Goal: Task Accomplishment & Management: Complete application form

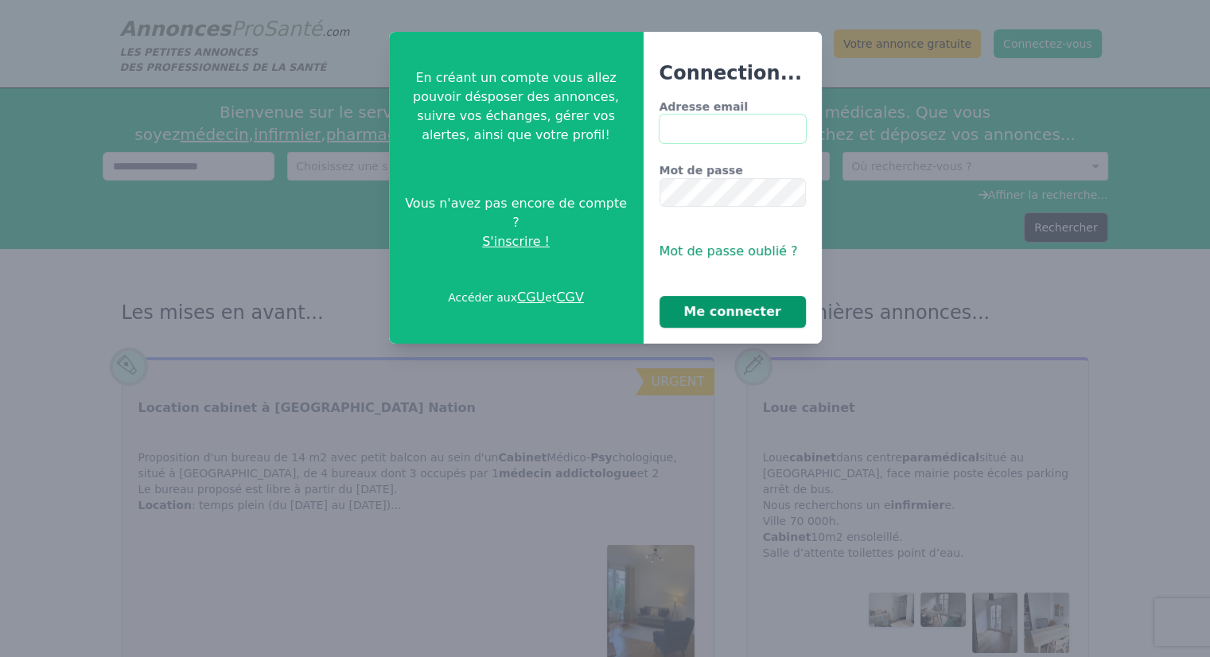
type input "**********"
click at [714, 310] on button "Me connecter" at bounding box center [733, 312] width 146 height 32
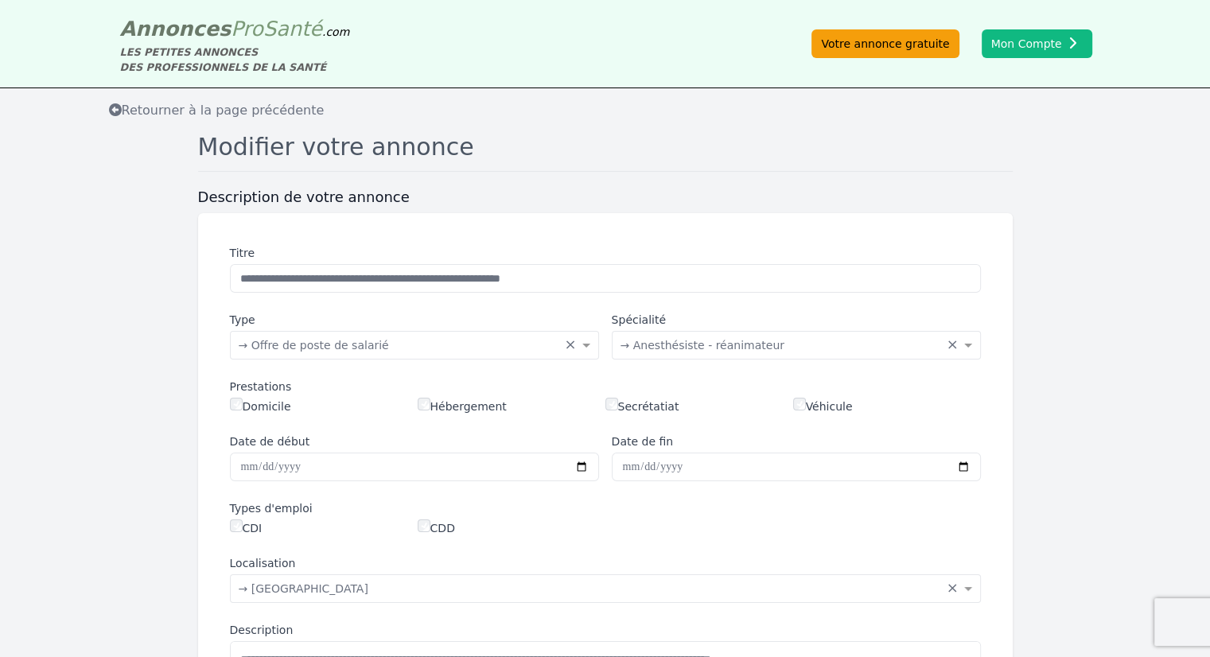
click at [909, 49] on link "Votre annonce gratuite" at bounding box center [885, 43] width 147 height 29
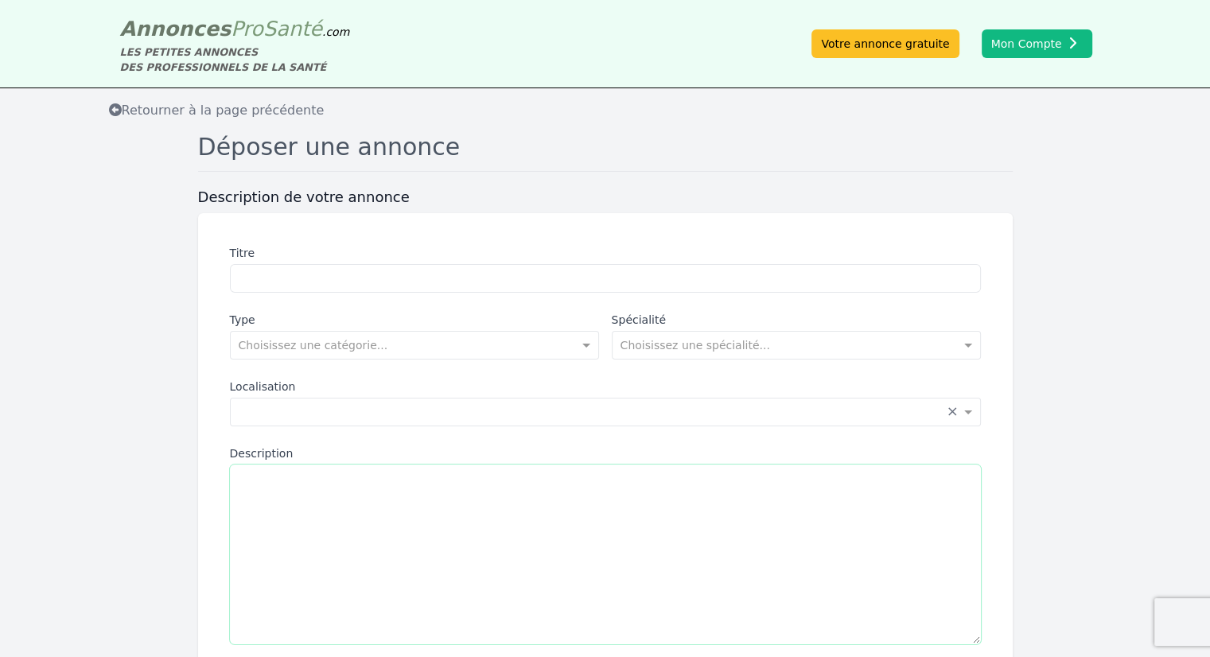
click at [659, 543] on textarea "Description" at bounding box center [605, 555] width 751 height 180
paste textarea "**********"
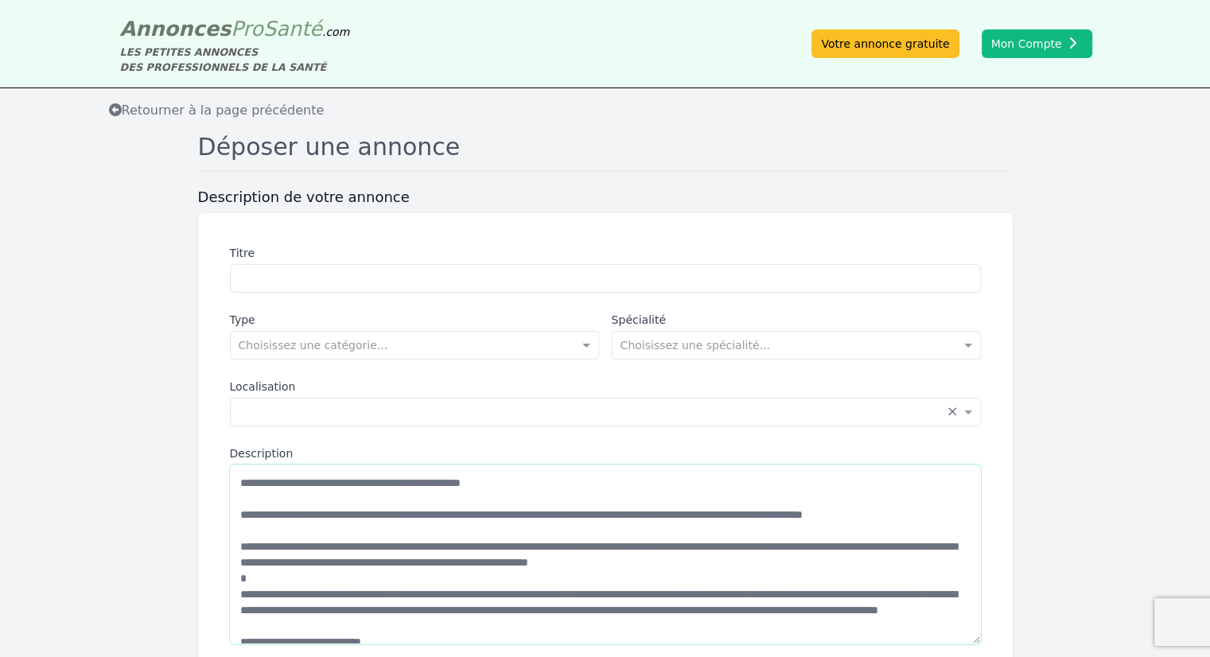
click at [236, 478] on textarea "Description" at bounding box center [605, 555] width 751 height 180
click at [252, 484] on textarea "Description" at bounding box center [605, 555] width 751 height 180
click at [589, 488] on textarea "Description" at bounding box center [605, 555] width 751 height 180
drag, startPoint x: 552, startPoint y: 481, endPoint x: 624, endPoint y: 466, distance: 73.2
click at [554, 481] on textarea "Description" at bounding box center [605, 555] width 751 height 180
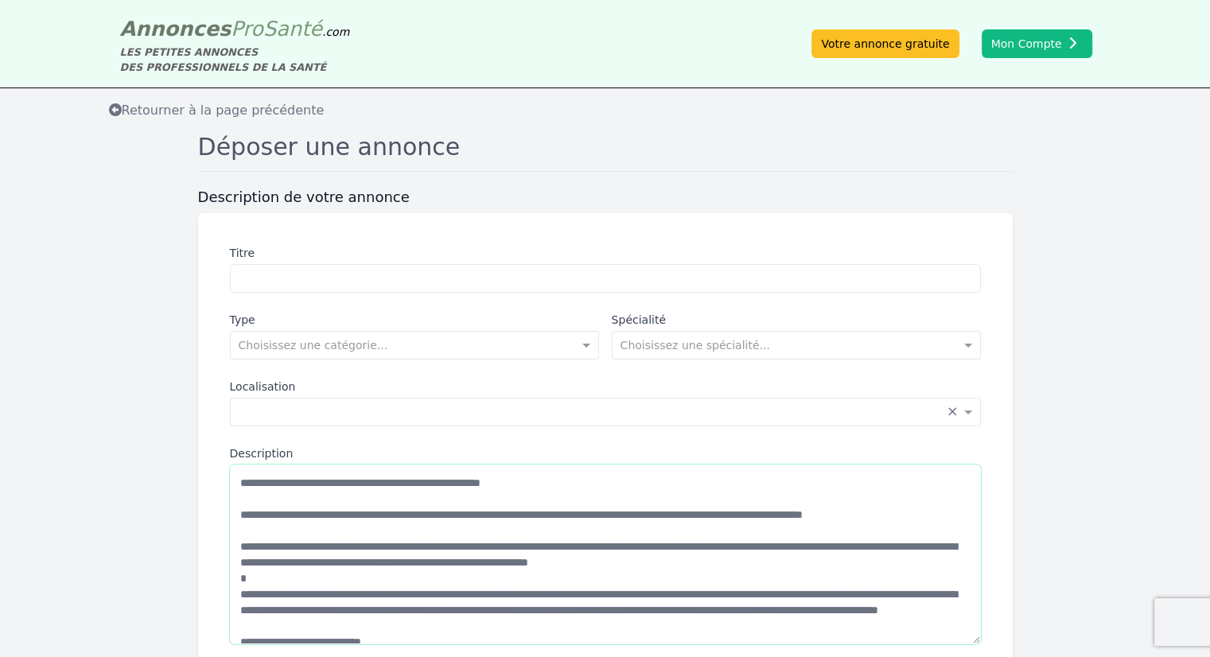
drag, startPoint x: 650, startPoint y: 473, endPoint x: 125, endPoint y: 446, distance: 525.9
click at [125, 446] on form "Description de votre annonce Titre Type Choisissez une catégorie... Spécialité …" at bounding box center [605, 516] width 1210 height 656
click at [773, 489] on textarea "Description" at bounding box center [605, 555] width 751 height 180
drag, startPoint x: 602, startPoint y: 485, endPoint x: 8, endPoint y: 470, distance: 593.8
click at [8, 470] on form "Description de votre annonce Titre Type Choisissez une catégorie... Spécialité …" at bounding box center [605, 516] width 1210 height 656
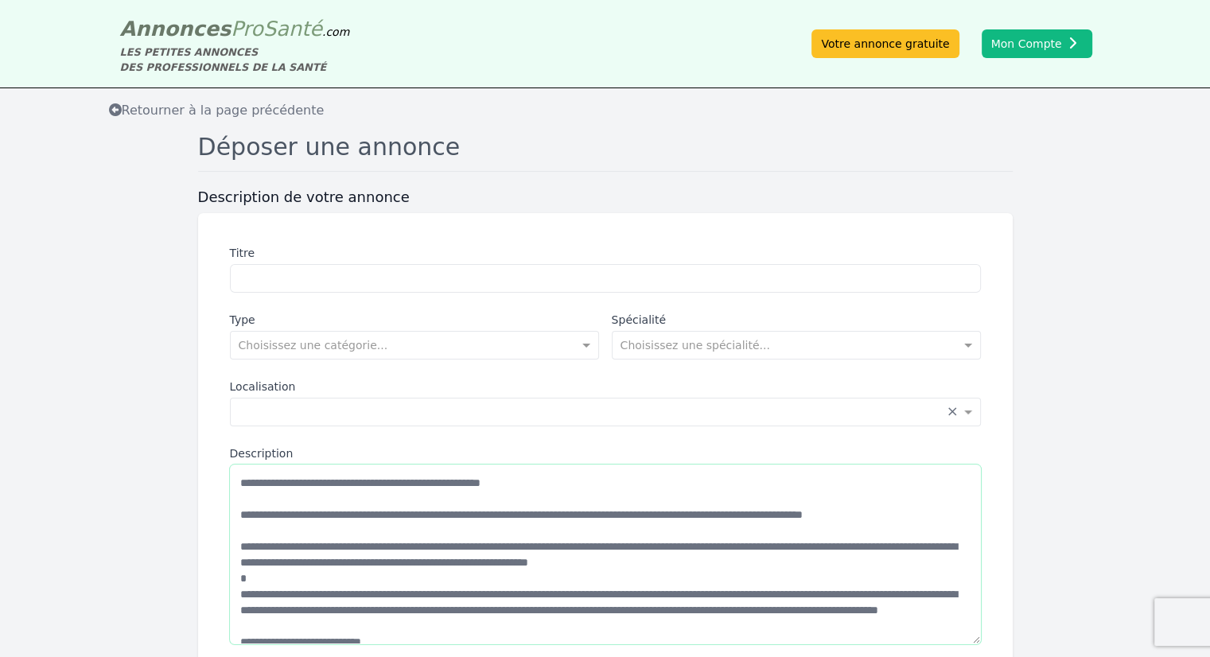
click at [326, 508] on textarea "Description" at bounding box center [605, 555] width 751 height 180
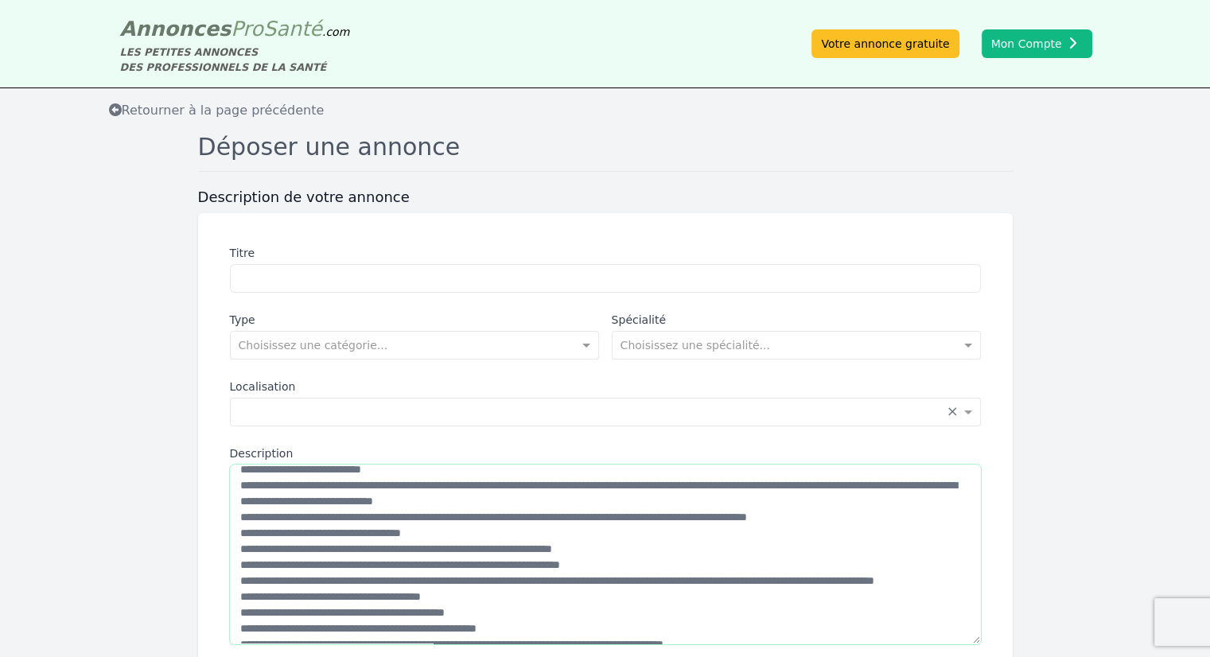
scroll to position [159, 0]
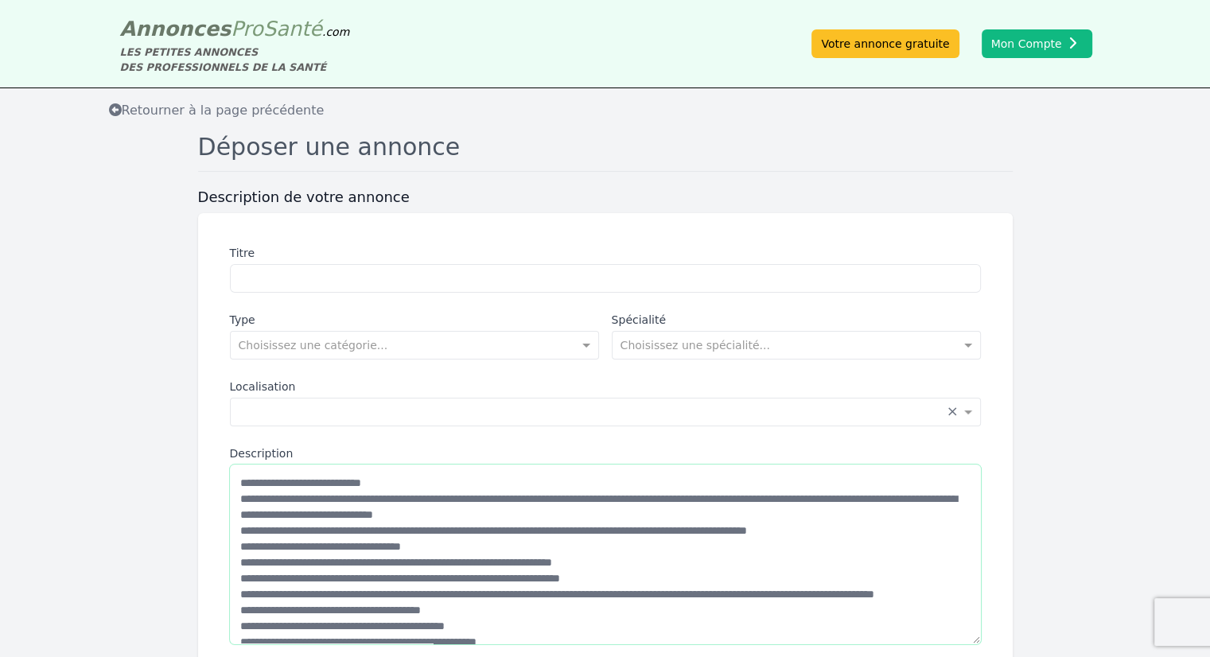
click at [247, 516] on textarea "Description" at bounding box center [605, 555] width 751 height 180
drag, startPoint x: 259, startPoint y: 516, endPoint x: 198, endPoint y: 516, distance: 61.3
click at [198, 516] on div "Titre Type Choisissez une catégorie... Spécialité Choisissez une spécialité... …" at bounding box center [605, 500] width 815 height 575
drag, startPoint x: 247, startPoint y: 544, endPoint x: 236, endPoint y: 544, distance: 11.9
click at [236, 544] on textarea "Description" at bounding box center [605, 555] width 751 height 180
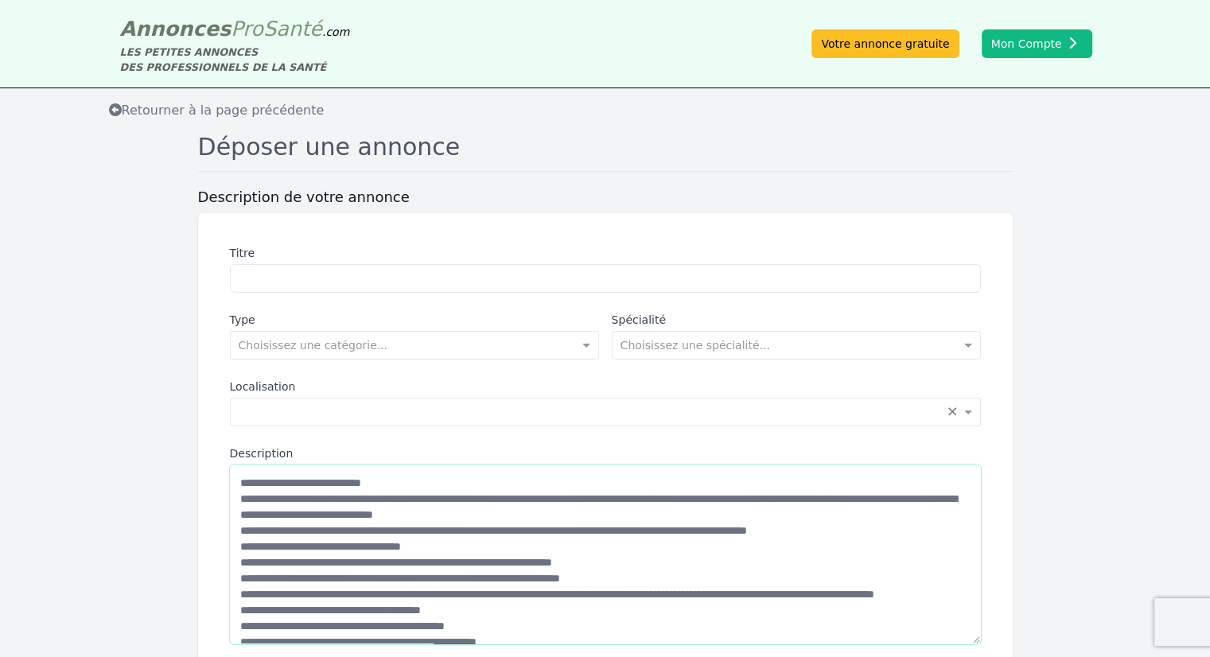
paste textarea
drag, startPoint x: 251, startPoint y: 562, endPoint x: 205, endPoint y: 560, distance: 45.4
click at [205, 560] on div "Titre Type Choisissez une catégorie... Spécialité Choisissez une spécialité... …" at bounding box center [605, 500] width 815 height 575
click at [273, 560] on textarea "Description" at bounding box center [605, 555] width 751 height 180
drag, startPoint x: 246, startPoint y: 560, endPoint x: 223, endPoint y: 561, distance: 23.1
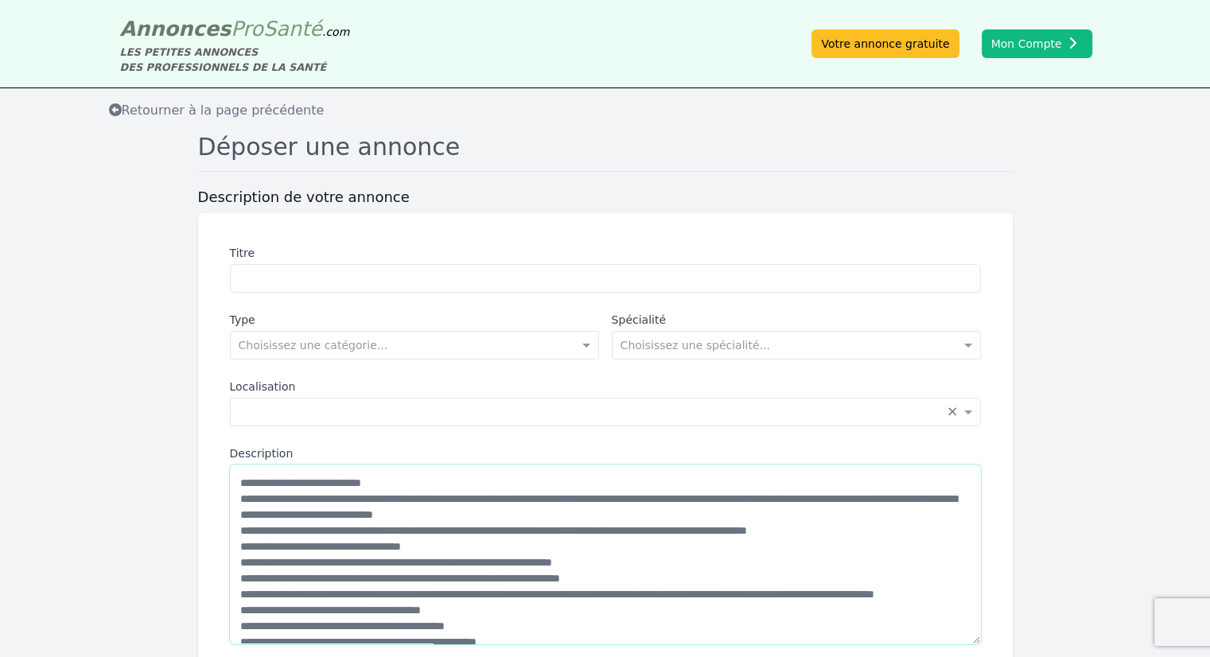
click at [223, 561] on div "Titre Type Choisissez une catégorie... Spécialité Choisissez une spécialité... …" at bounding box center [605, 500] width 789 height 549
paste textarea
drag, startPoint x: 247, startPoint y: 577, endPoint x: 209, endPoint y: 577, distance: 38.2
click at [209, 577] on div "Titre Type Choisissez une catégorie... Spécialité Choisissez une spécialité... …" at bounding box center [605, 500] width 815 height 575
paste textarea
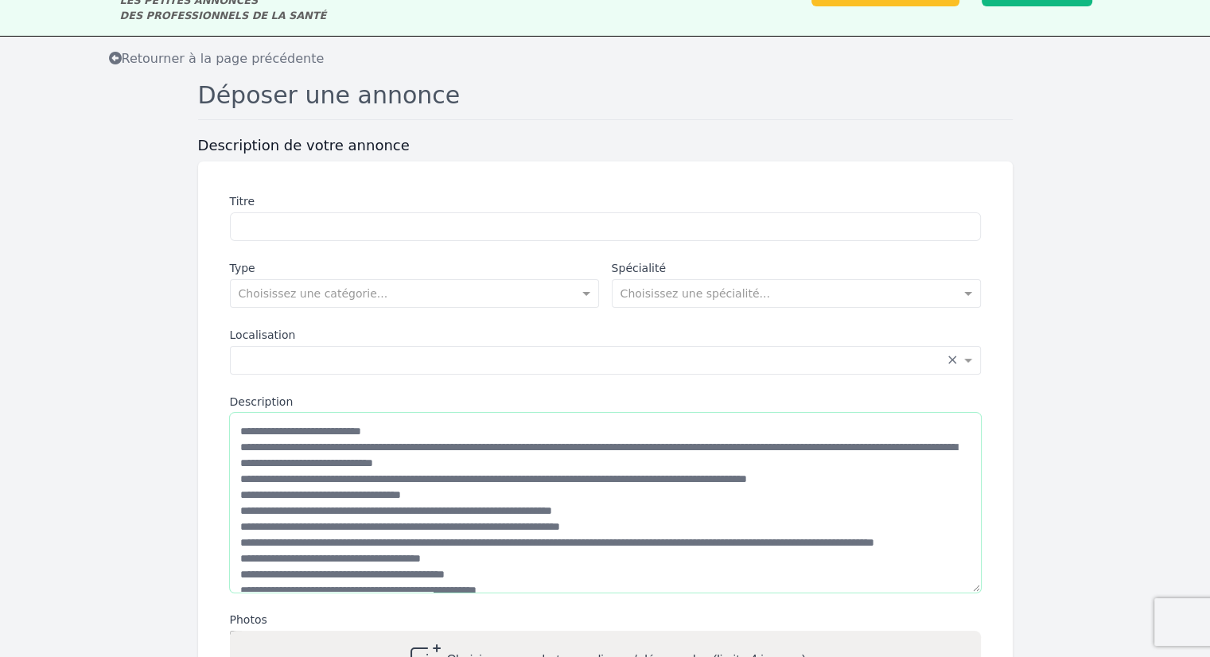
scroll to position [80, 0]
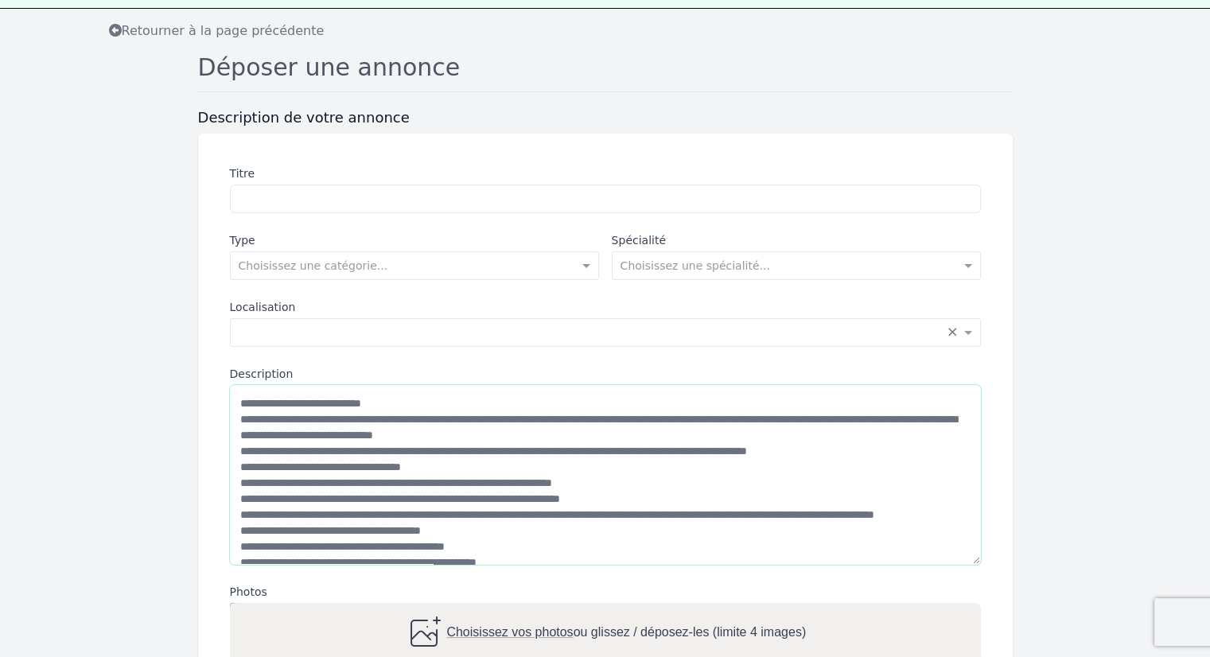
drag, startPoint x: 248, startPoint y: 515, endPoint x: 195, endPoint y: 515, distance: 53.3
click at [195, 515] on form "Description de votre annonce Titre Type Choisissez une catégorie... Spécialité …" at bounding box center [605, 436] width 1210 height 656
paste textarea
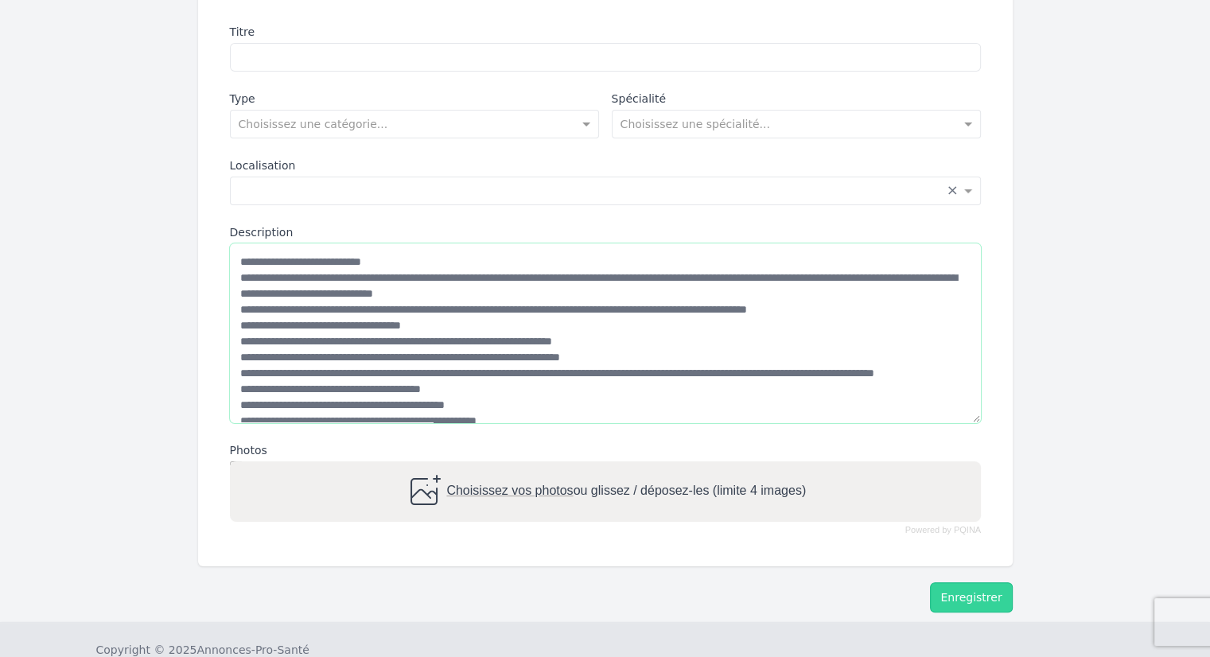
scroll to position [239, 0]
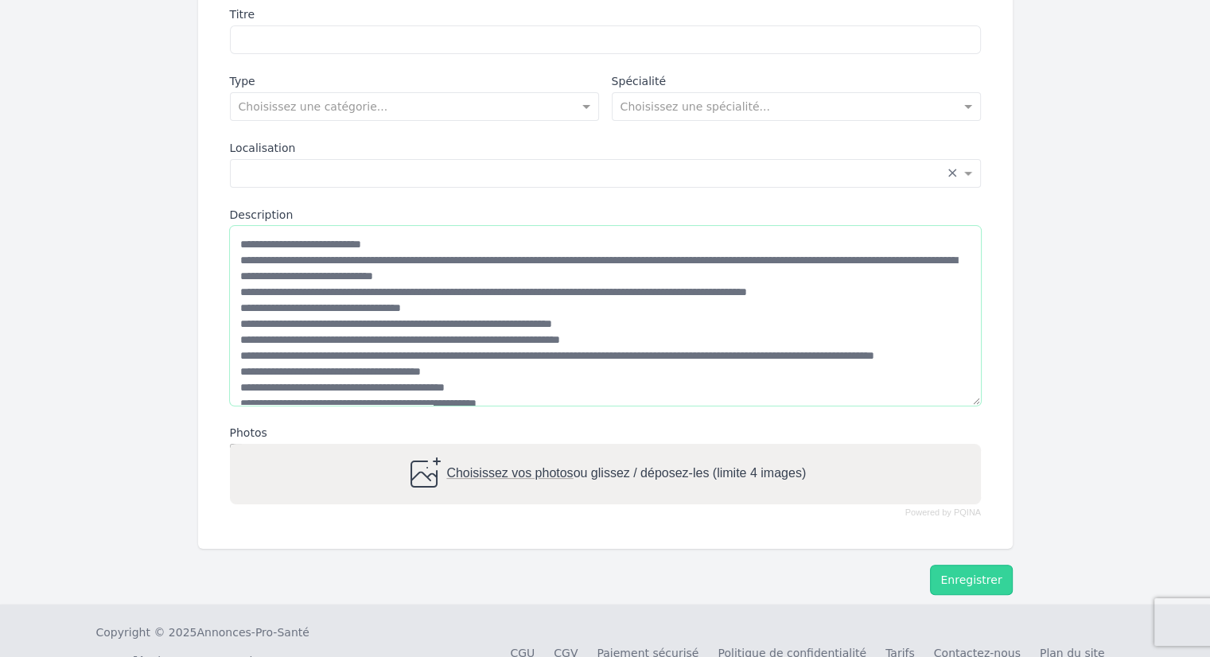
drag, startPoint x: 248, startPoint y: 374, endPoint x: 203, endPoint y: 373, distance: 45.4
click at [203, 373] on div "Titre Type Choisissez une catégorie... Spécialité Choisissez une spécialité... …" at bounding box center [605, 262] width 815 height 575
paste textarea
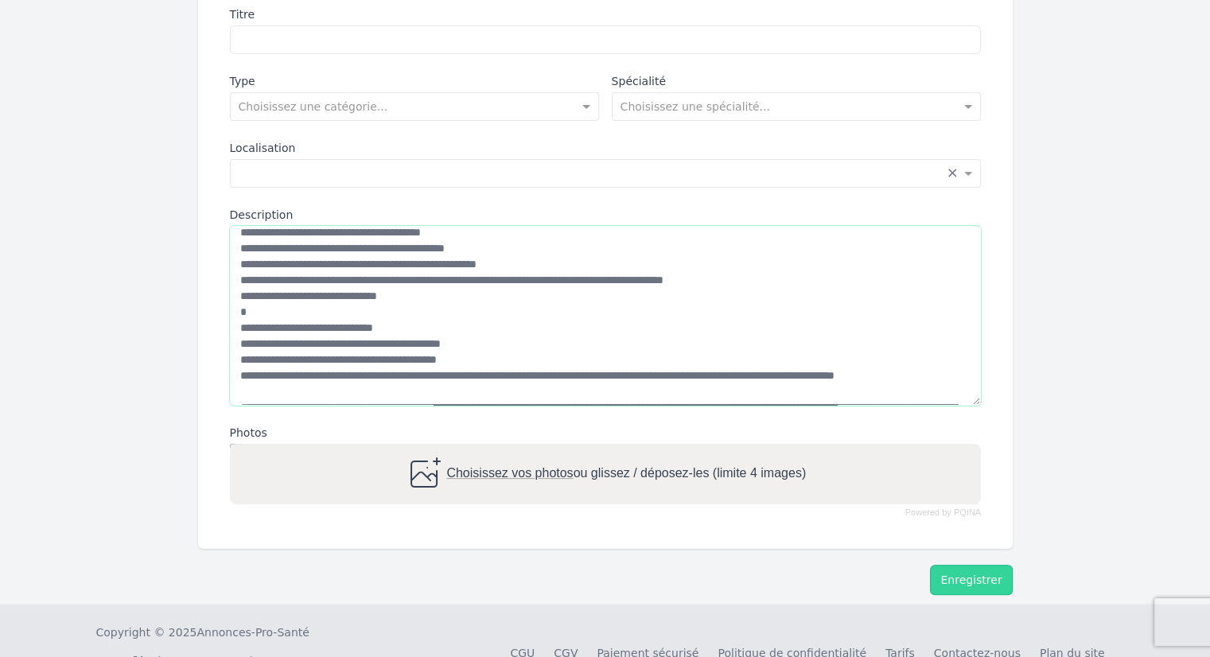
scroll to position [318, 0]
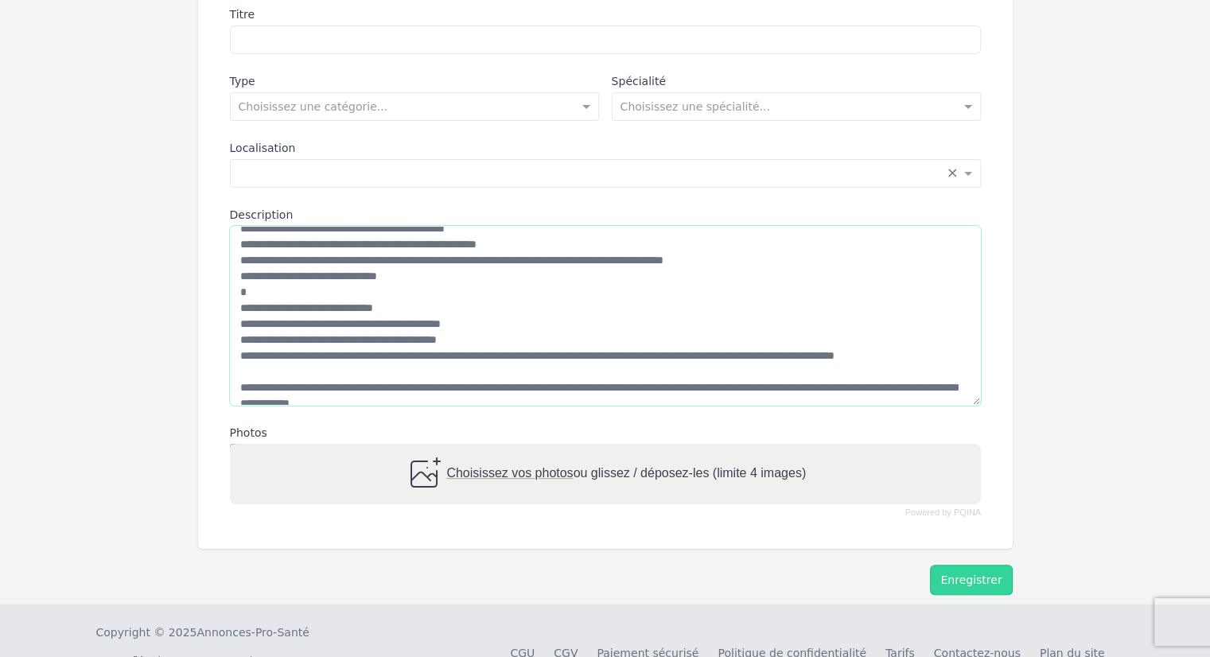
drag, startPoint x: 247, startPoint y: 244, endPoint x: 207, endPoint y: 247, distance: 40.0
click at [207, 247] on div "Titre Type Choisissez une catégorie... Spécialité Choisissez une spécialité... …" at bounding box center [605, 262] width 815 height 575
paste textarea
drag, startPoint x: 247, startPoint y: 259, endPoint x: 217, endPoint y: 255, distance: 30.5
click at [217, 255] on div "Titre Type Choisissez une catégorie... Spécialité Choisissez une spécialité... …" at bounding box center [605, 261] width 789 height 549
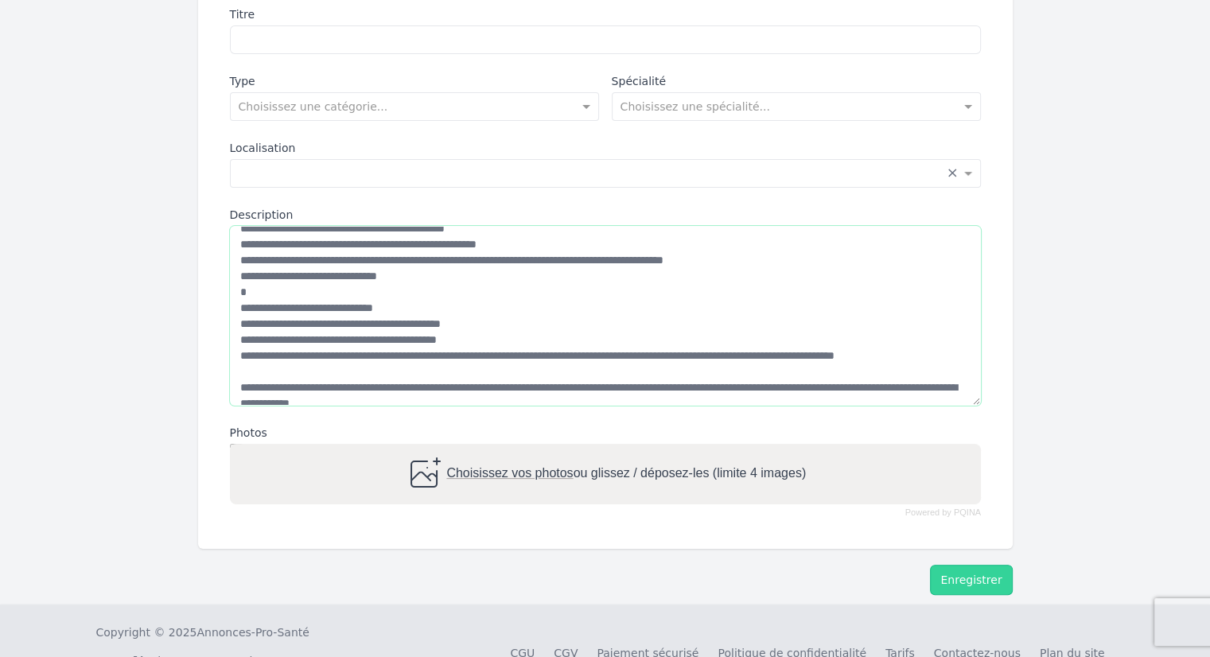
paste textarea
drag, startPoint x: 250, startPoint y: 278, endPoint x: 200, endPoint y: 271, distance: 50.5
click at [200, 271] on div "Titre Type Choisissez une catégorie... Spécialité Choisissez une spécialité... …" at bounding box center [605, 262] width 815 height 575
paste textarea
drag, startPoint x: 247, startPoint y: 290, endPoint x: 179, endPoint y: 290, distance: 68.4
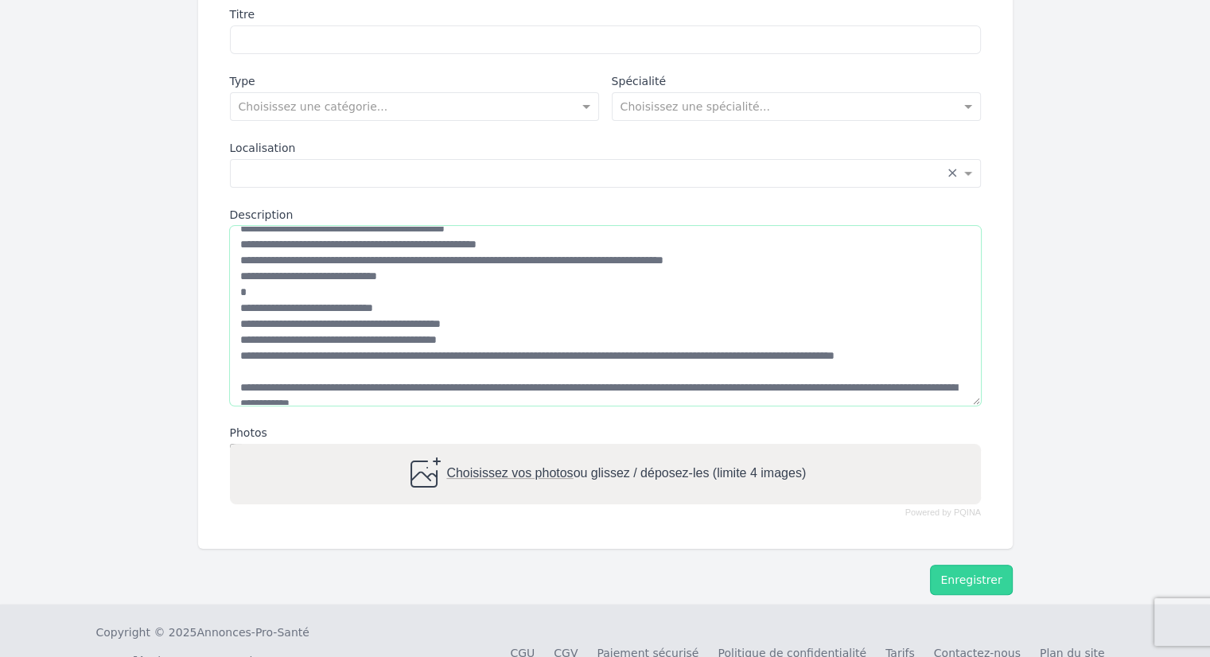
click at [179, 290] on form "Description de votre annonce Titre Type Choisissez une catégorie... Spécialité …" at bounding box center [605, 277] width 1210 height 656
paste textarea
drag, startPoint x: 248, startPoint y: 305, endPoint x: 205, endPoint y: 310, distance: 44.0
click at [205, 310] on div "Titre Type Choisissez une catégorie... Spécialité Choisissez une spécialité... …" at bounding box center [605, 262] width 815 height 575
paste textarea
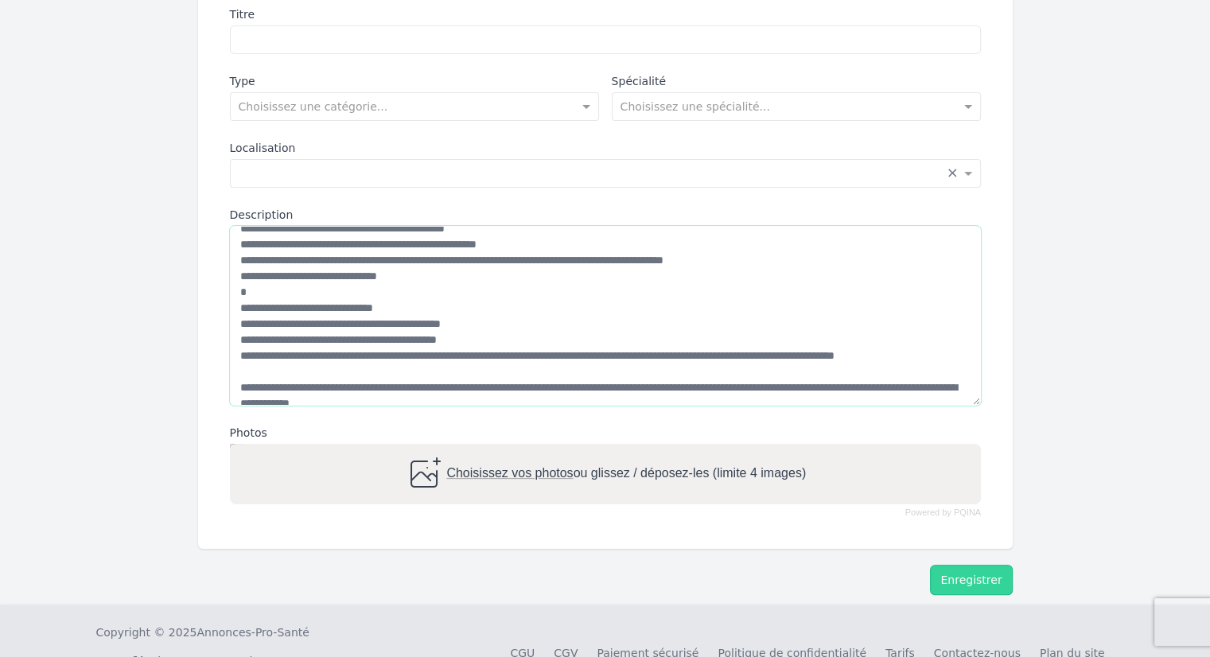
drag, startPoint x: 247, startPoint y: 357, endPoint x: 195, endPoint y: 353, distance: 52.7
click at [195, 353] on form "Description de votre annonce Titre Type Choisissez une catégorie... Spécialité …" at bounding box center [605, 277] width 1210 height 656
paste textarea
drag, startPoint x: 247, startPoint y: 369, endPoint x: 224, endPoint y: 369, distance: 23.1
click at [224, 369] on div "Titre Type Choisissez une catégorie... Spécialité Choisissez une spécialité... …" at bounding box center [605, 261] width 789 height 549
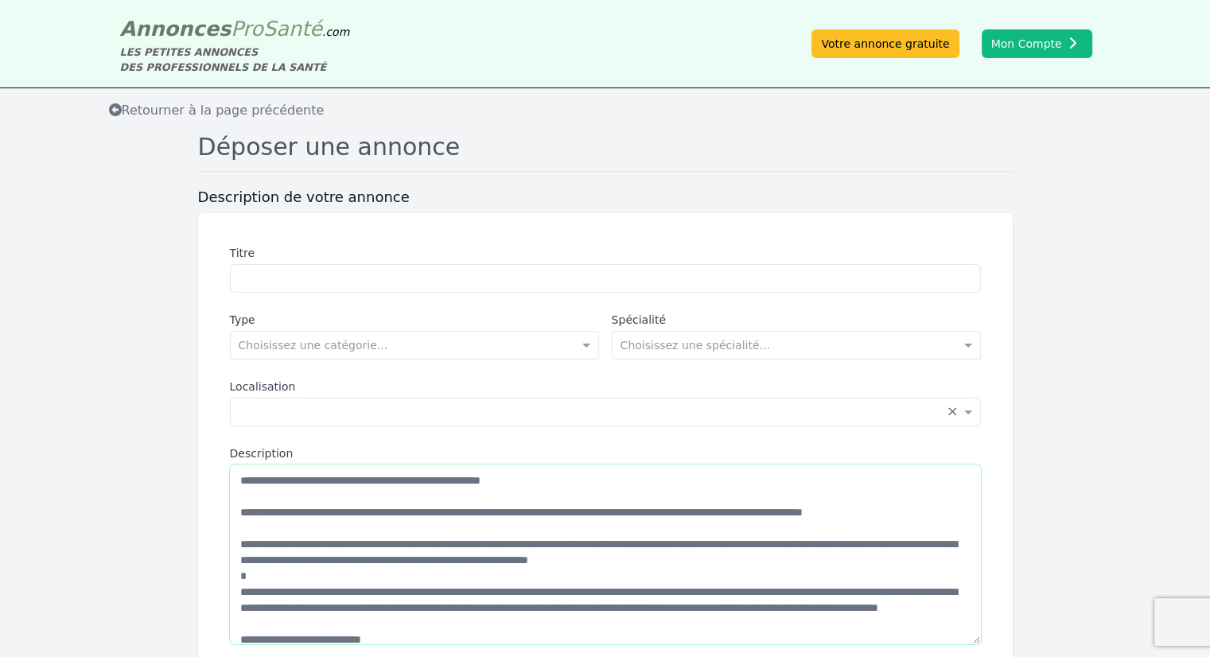
scroll to position [0, 0]
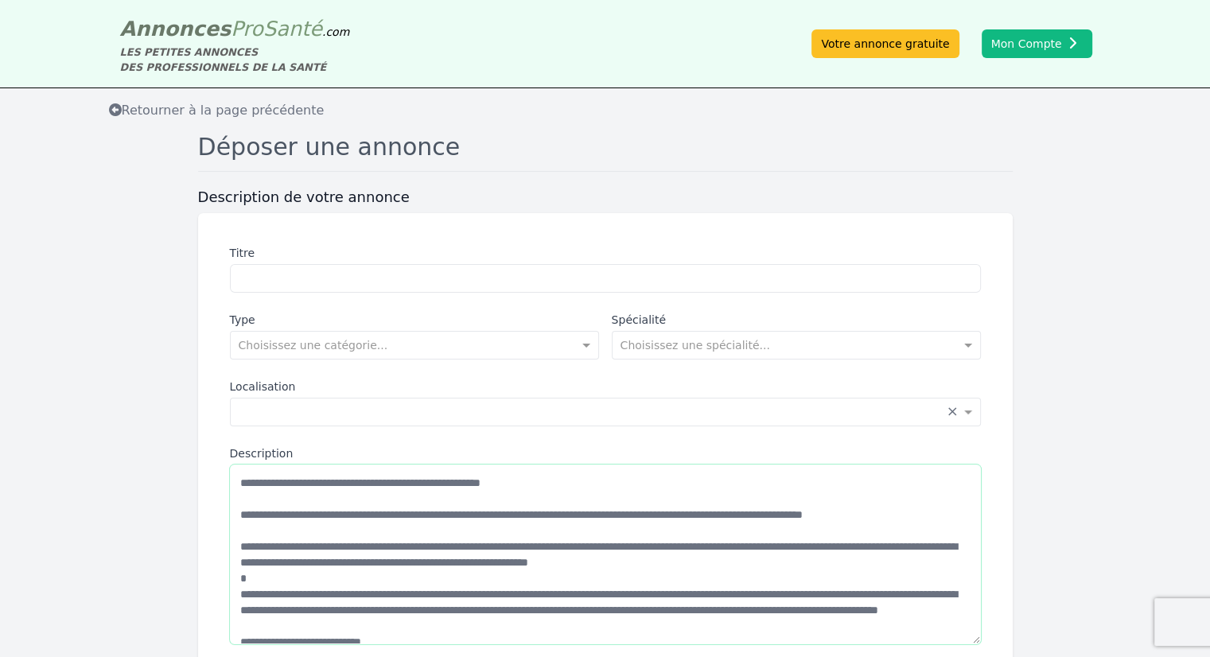
drag, startPoint x: 593, startPoint y: 481, endPoint x: 122, endPoint y: 466, distance: 471.4
click at [122, 466] on form "Description de votre annonce Titre Type Choisissez une catégorie... Spécialité …" at bounding box center [605, 516] width 1210 height 656
type textarea "**********"
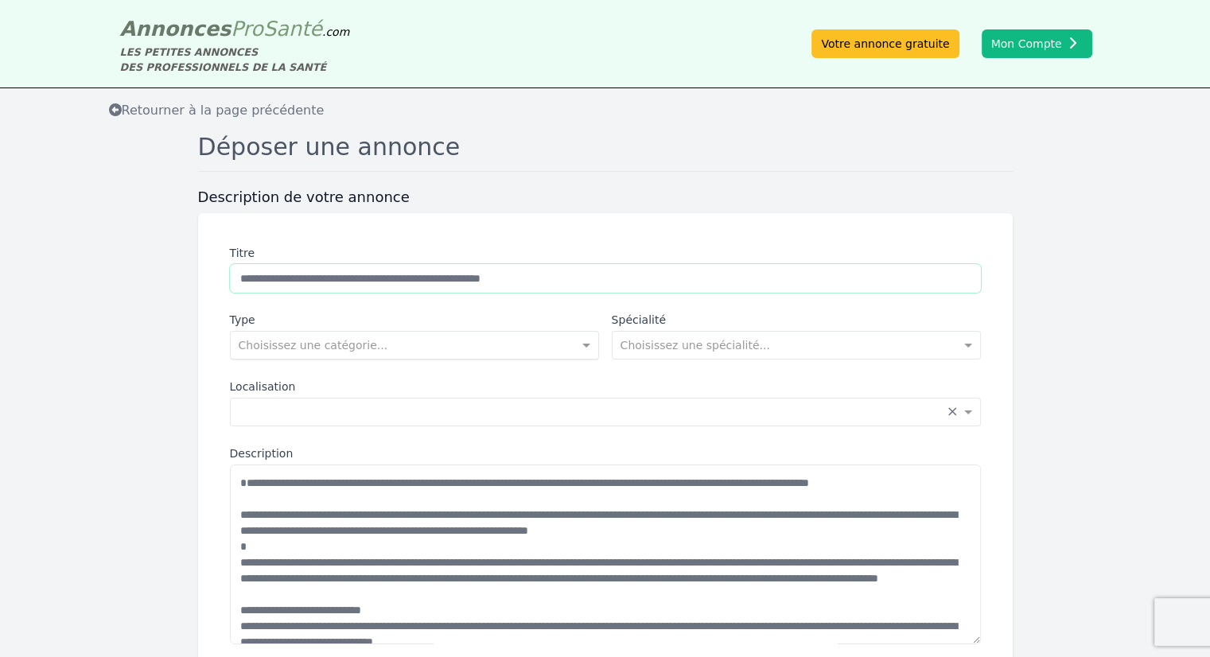
type input "**********"
click at [338, 350] on input "text" at bounding box center [399, 344] width 320 height 16
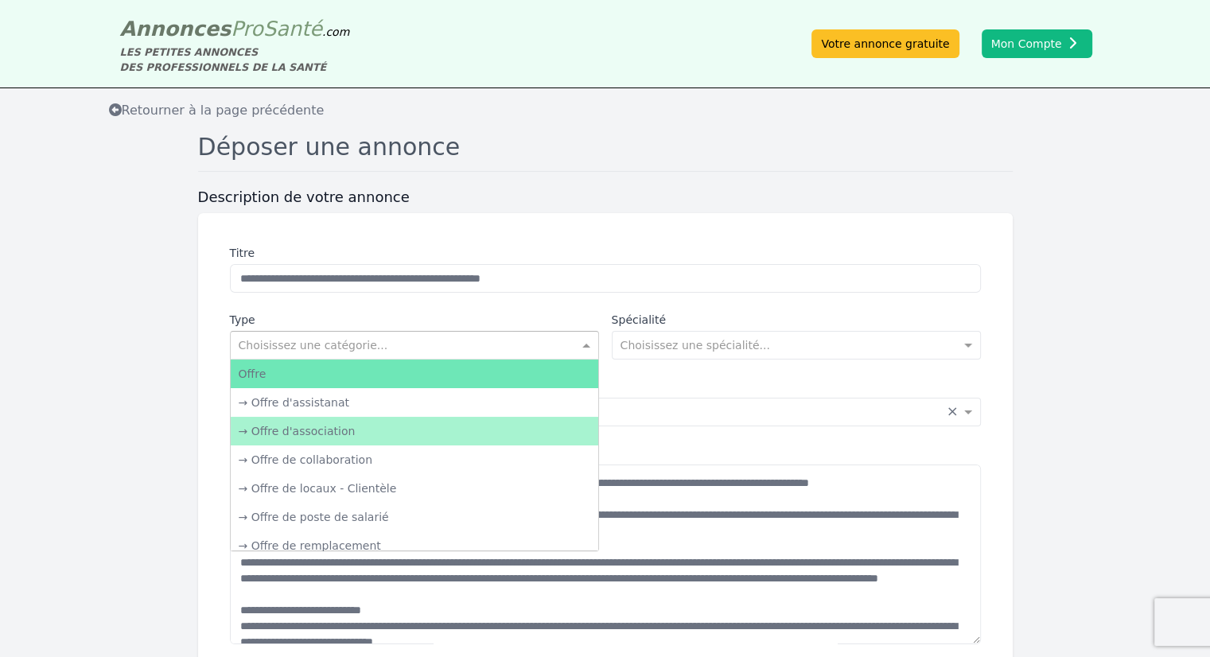
click at [360, 442] on div "→ Offre d'association" at bounding box center [415, 431] width 368 height 29
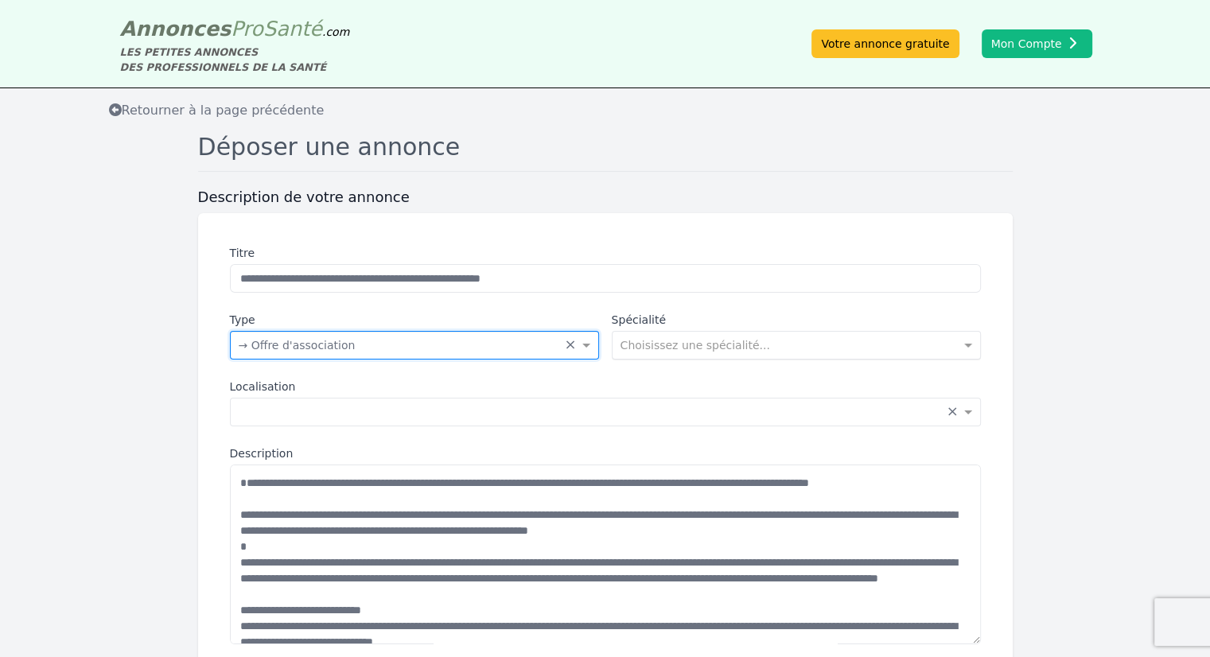
click at [696, 343] on input "text" at bounding box center [781, 344] width 320 height 16
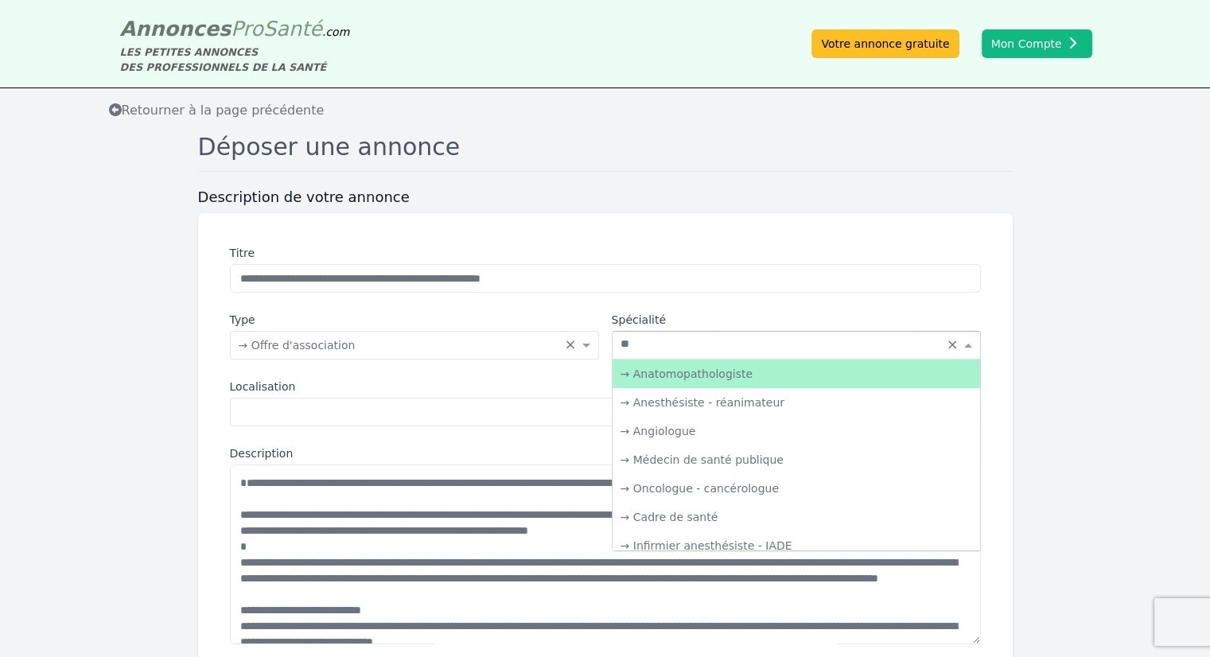
type input "***"
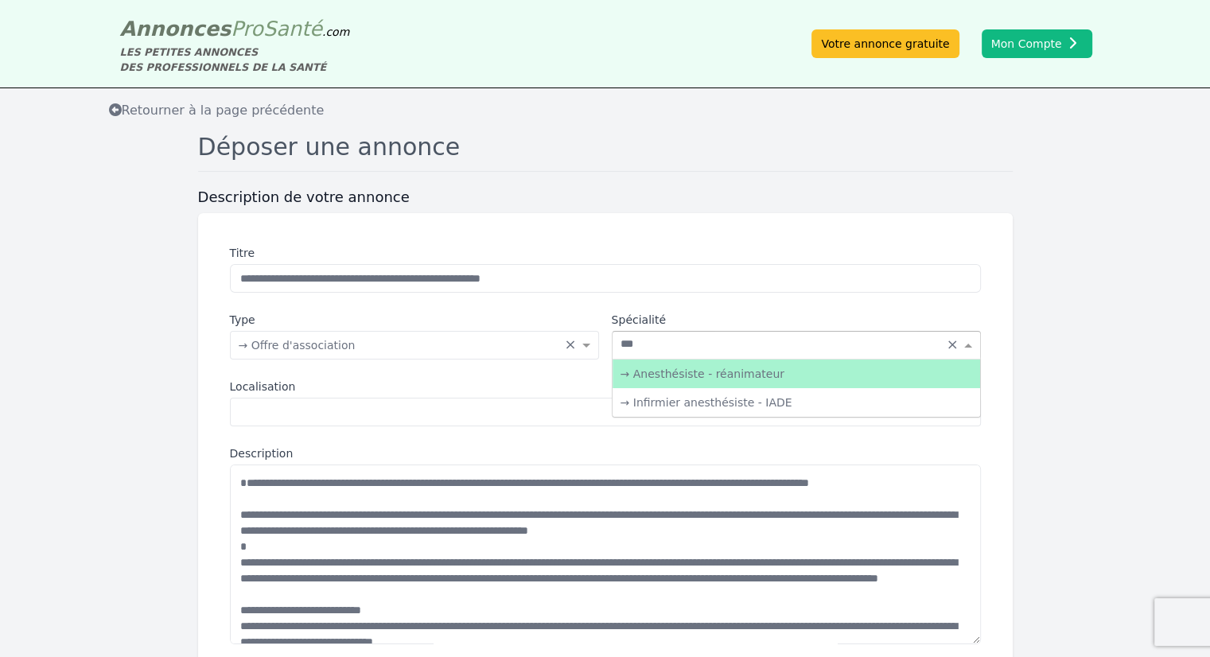
click at [719, 370] on div "→ Anesthésiste - réanimateur" at bounding box center [797, 374] width 368 height 29
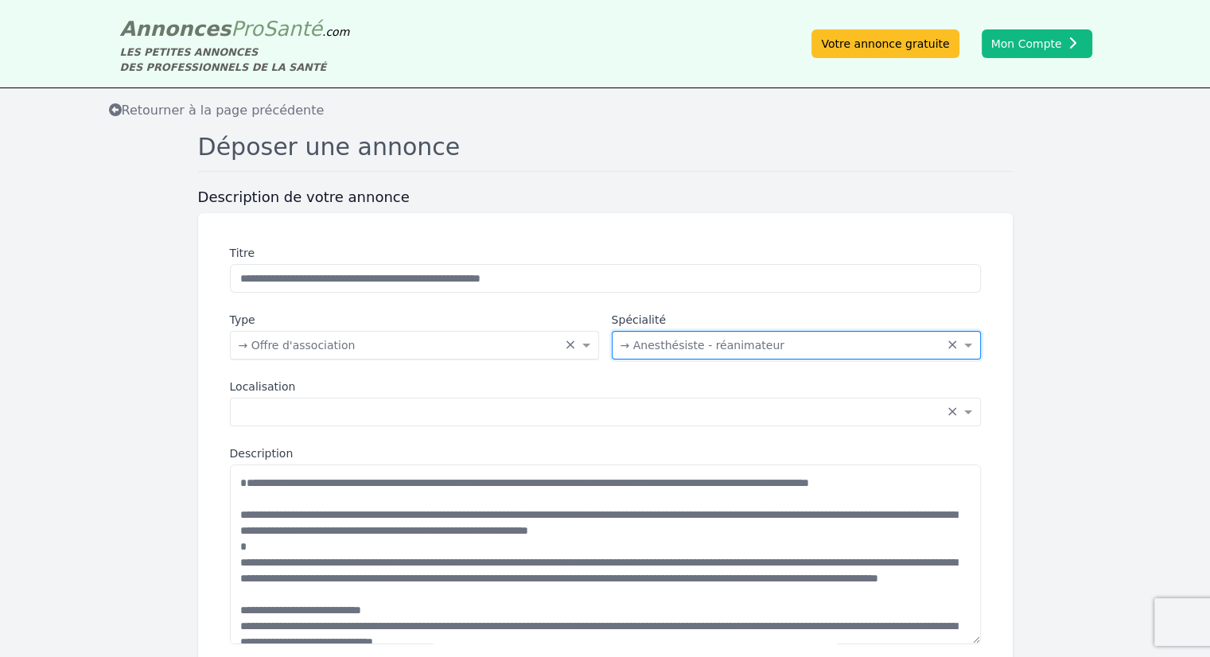
click at [406, 353] on div "Choisissez une catégorie... × → Offre d'association ×" at bounding box center [414, 345] width 369 height 29
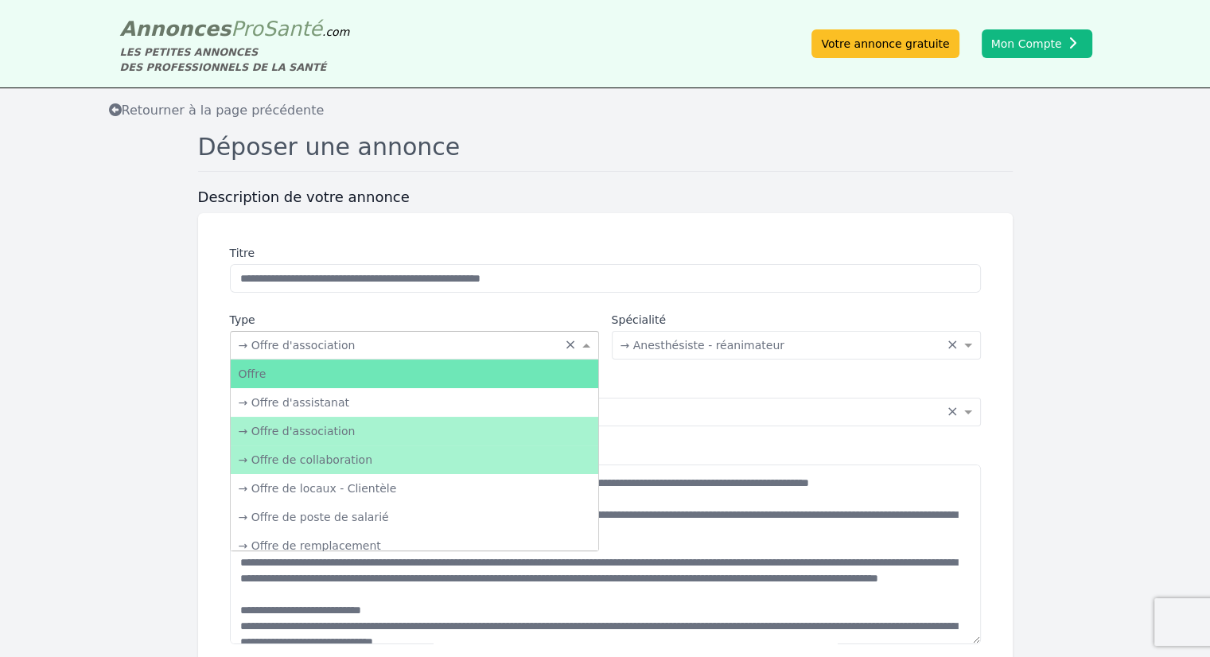
click at [357, 459] on div "→ Offre de collaboration" at bounding box center [415, 460] width 368 height 29
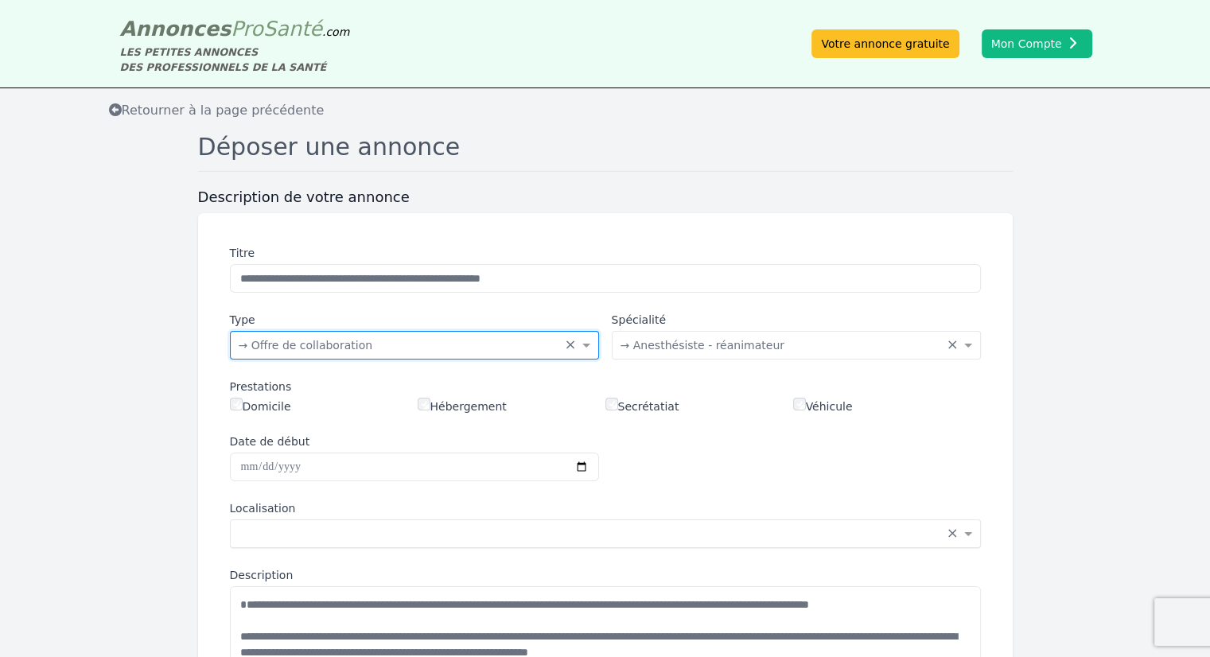
click at [360, 536] on input "text" at bounding box center [590, 532] width 702 height 16
type input "*********"
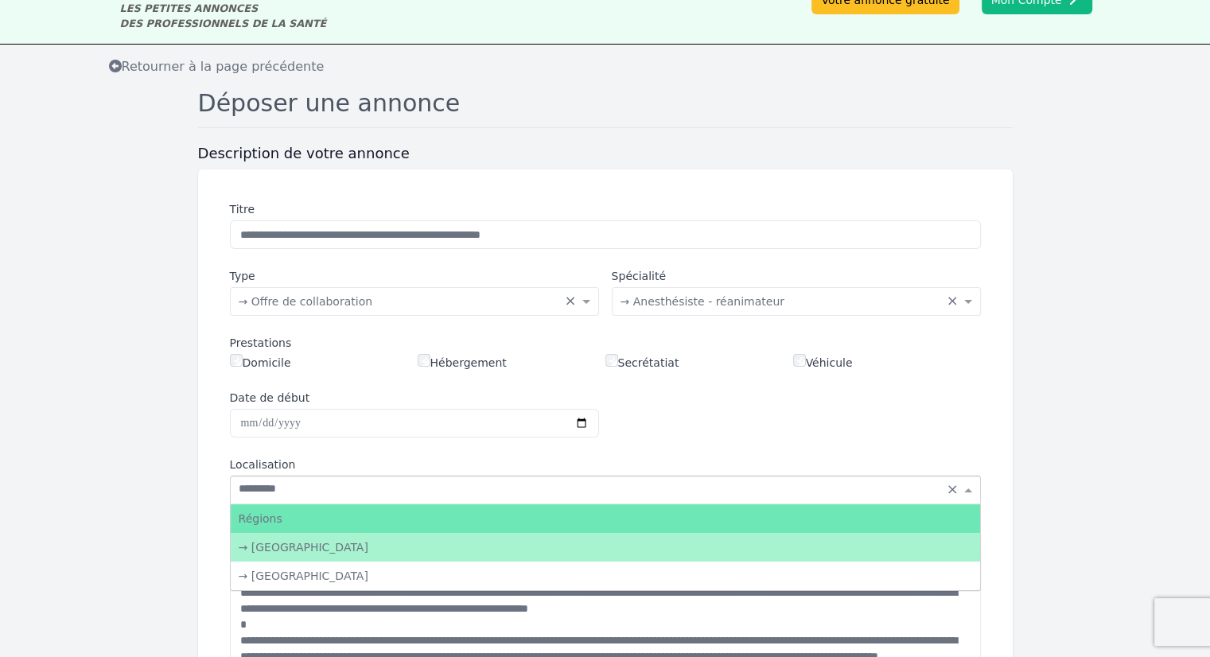
scroll to position [80, 0]
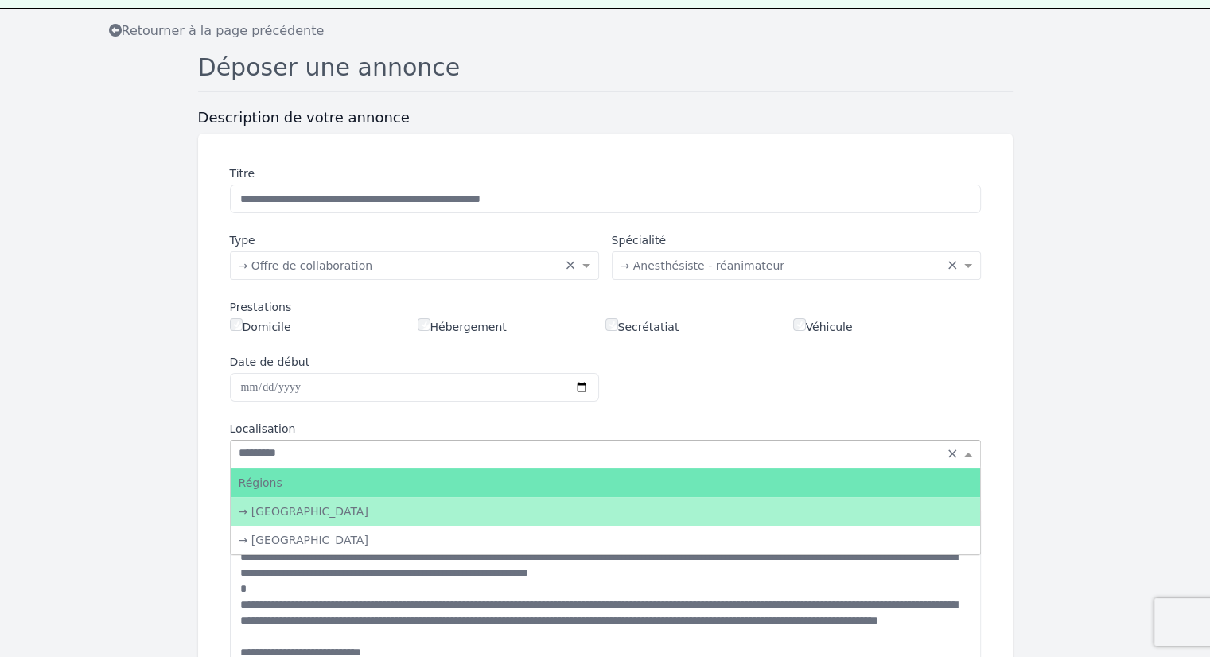
click at [360, 513] on div "→ [GEOGRAPHIC_DATA]" at bounding box center [606, 511] width 750 height 29
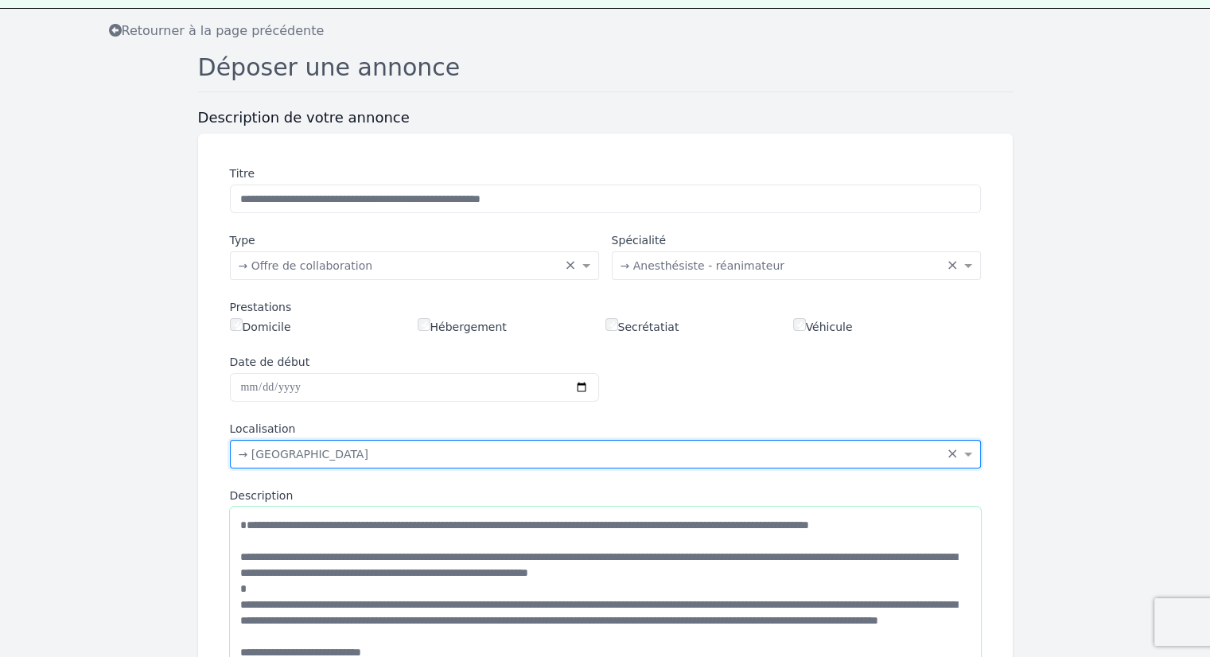
click at [328, 516] on textarea "Description" at bounding box center [605, 597] width 751 height 180
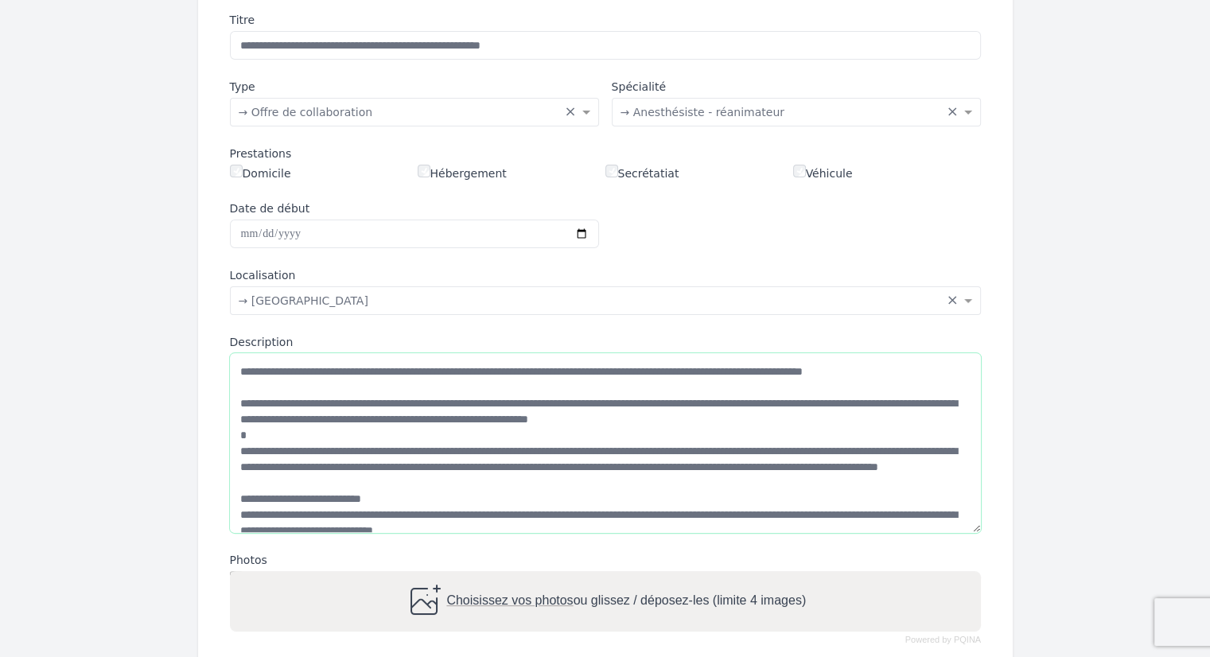
scroll to position [239, 0]
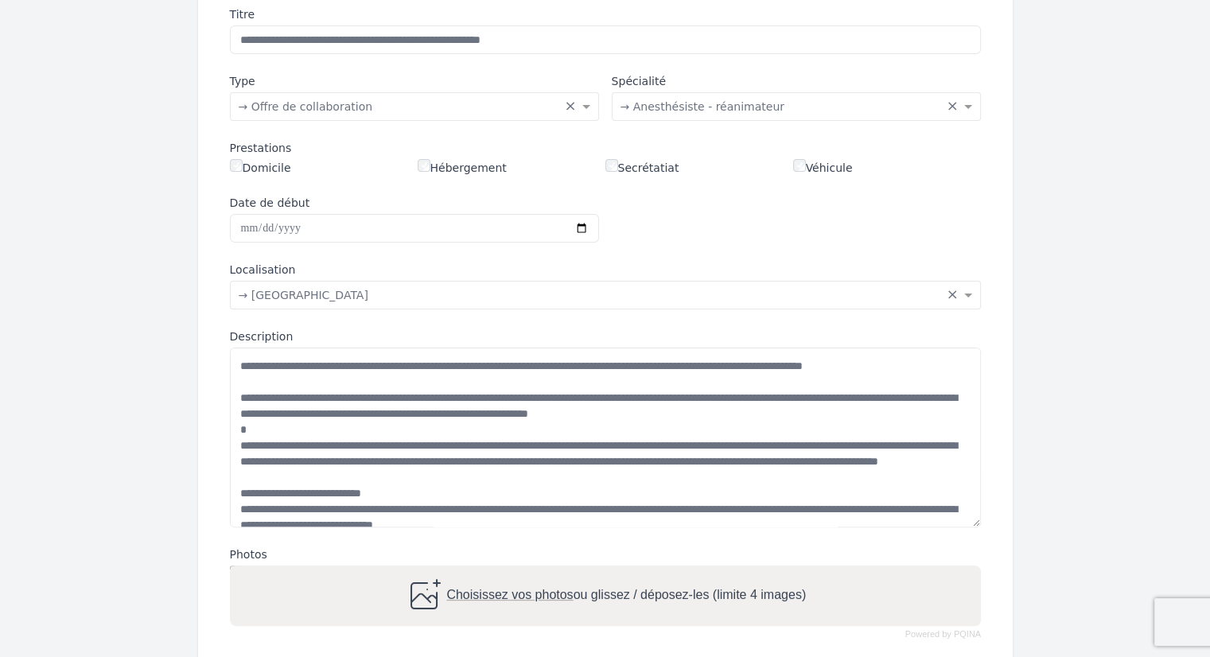
click at [470, 598] on span "Choisissez vos photos" at bounding box center [509, 595] width 127 height 14
click at [470, 571] on input "Choisissez vos photos ou glissez / déposez-les (limite 4 images)" at bounding box center [605, 568] width 751 height 5
click at [676, 393] on textarea "Description" at bounding box center [605, 438] width 751 height 180
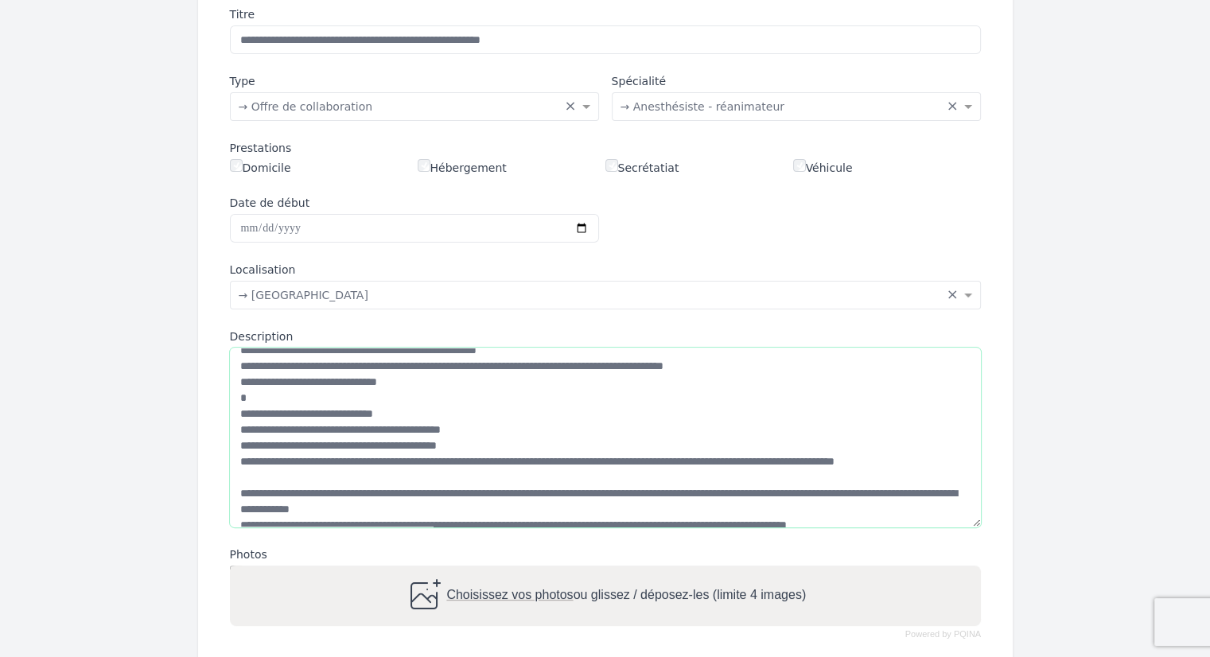
scroll to position [318, 0]
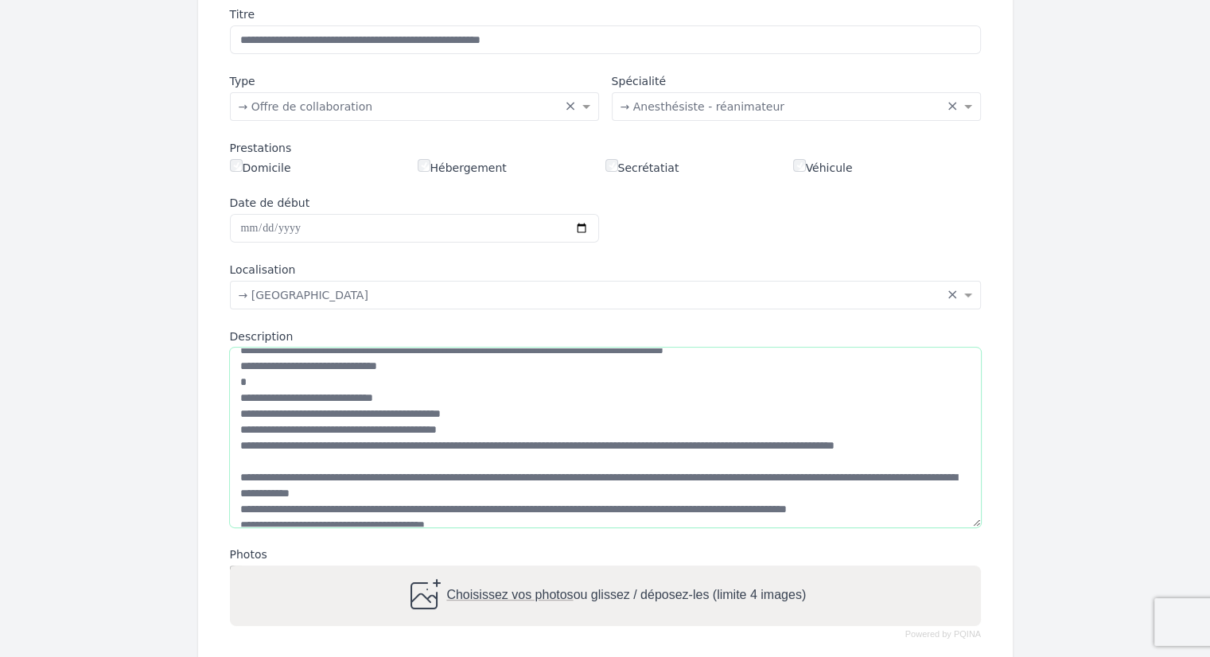
drag, startPoint x: 255, startPoint y: 450, endPoint x: 232, endPoint y: 450, distance: 22.3
click at [232, 450] on textarea "Description" at bounding box center [605, 438] width 751 height 180
drag, startPoint x: 244, startPoint y: 465, endPoint x: 231, endPoint y: 466, distance: 13.6
click at [231, 466] on textarea "Description" at bounding box center [605, 438] width 751 height 180
click at [242, 476] on textarea "Description" at bounding box center [605, 438] width 751 height 180
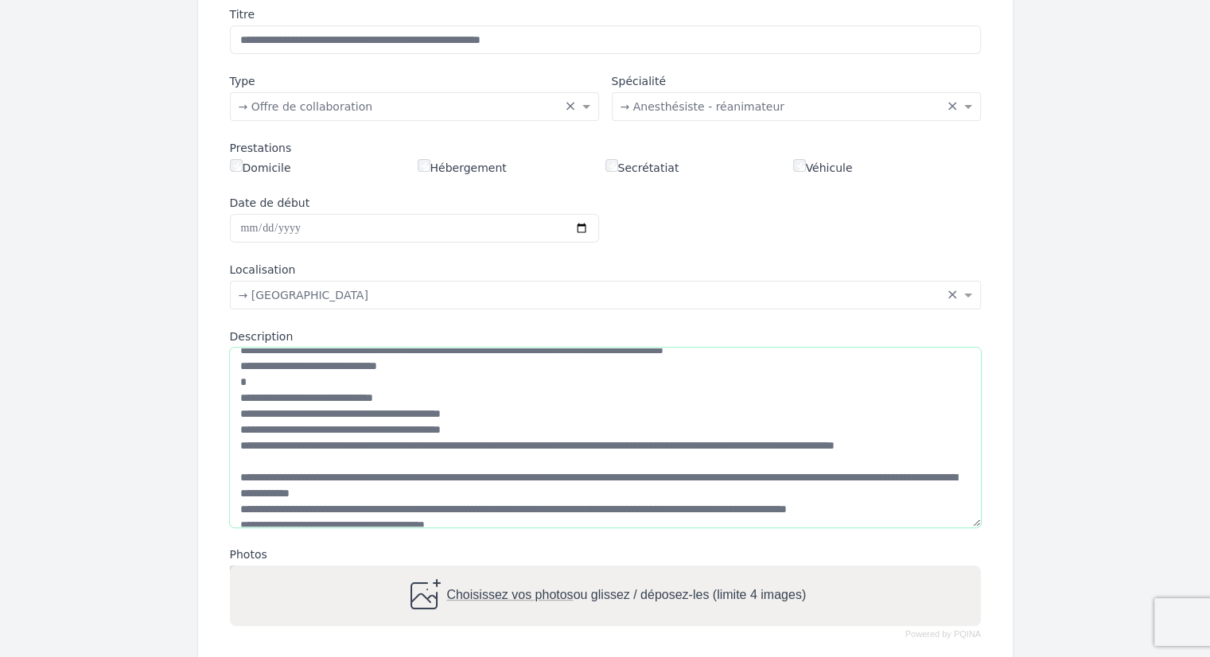
drag, startPoint x: 245, startPoint y: 474, endPoint x: 216, endPoint y: 476, distance: 28.7
click at [216, 476] on div "**********" at bounding box center [605, 322] width 789 height 671
drag, startPoint x: 249, startPoint y: 446, endPoint x: 236, endPoint y: 446, distance: 13.6
click at [236, 446] on textarea "Description" at bounding box center [605, 438] width 751 height 180
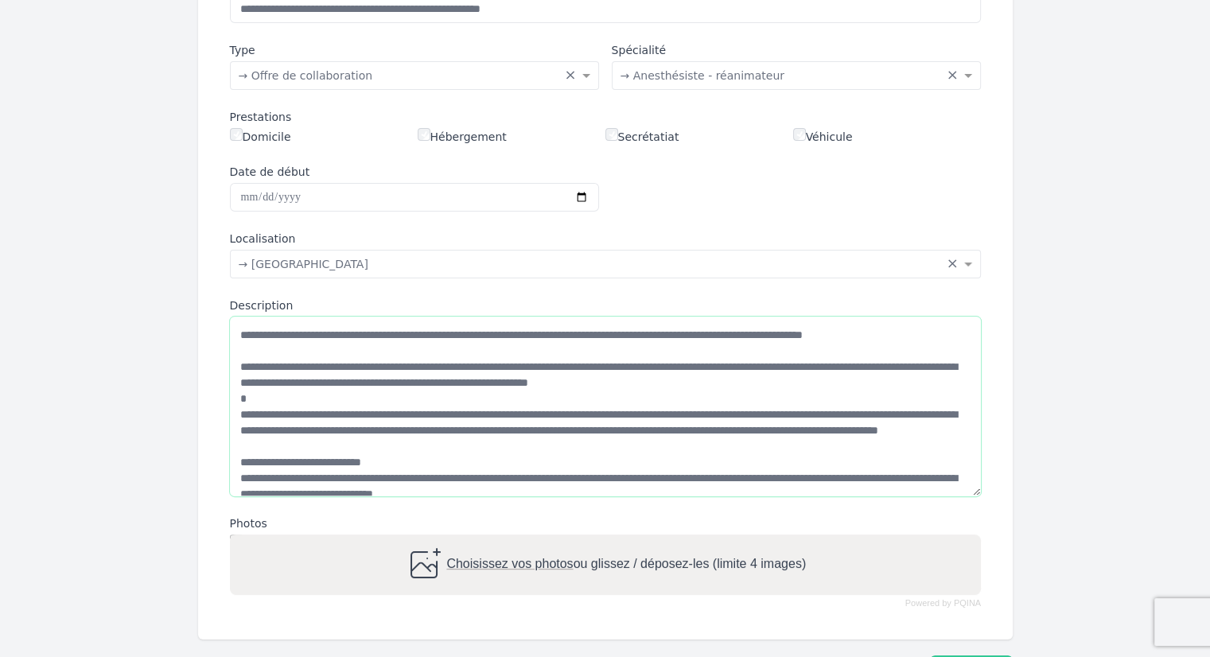
scroll to position [159, 0]
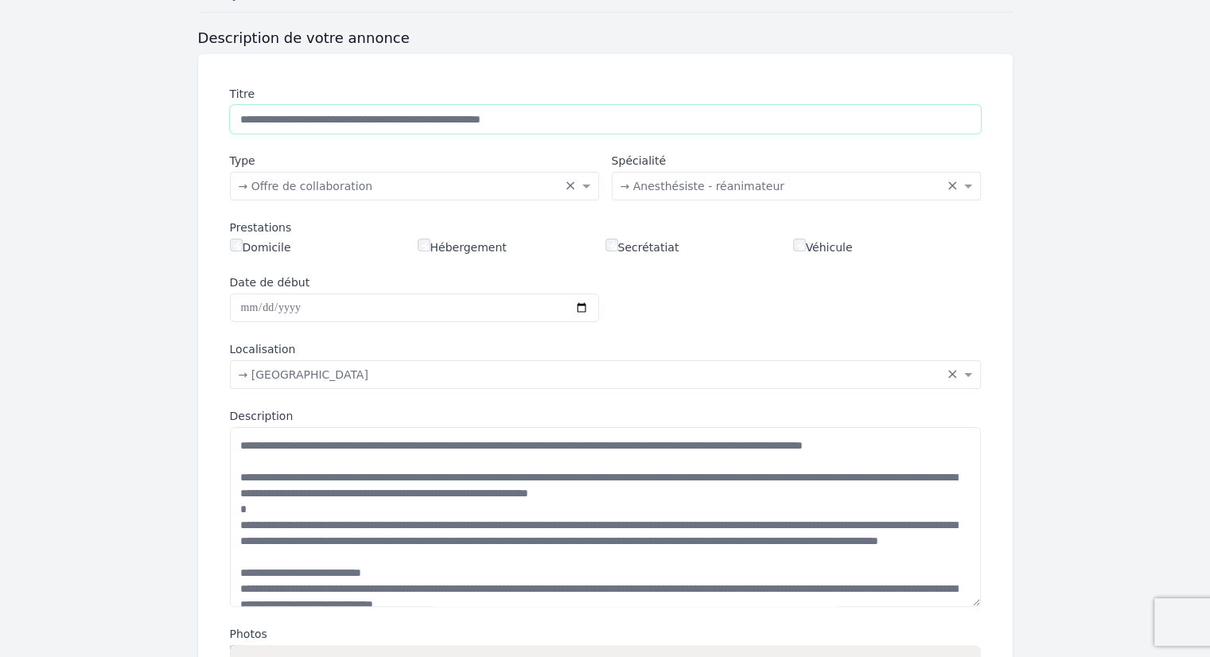
drag, startPoint x: 612, startPoint y: 114, endPoint x: 137, endPoint y: 106, distance: 475.1
click at [137, 106] on form "**********" at bounding box center [605, 417] width 1210 height 777
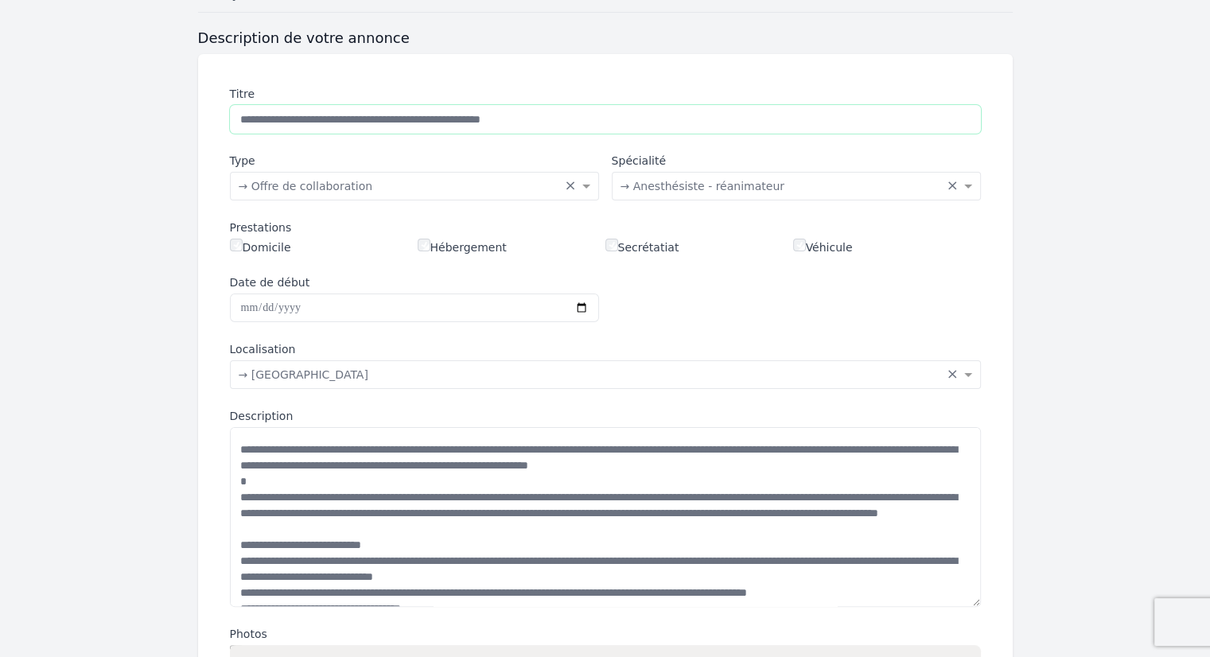
scroll to position [0, 0]
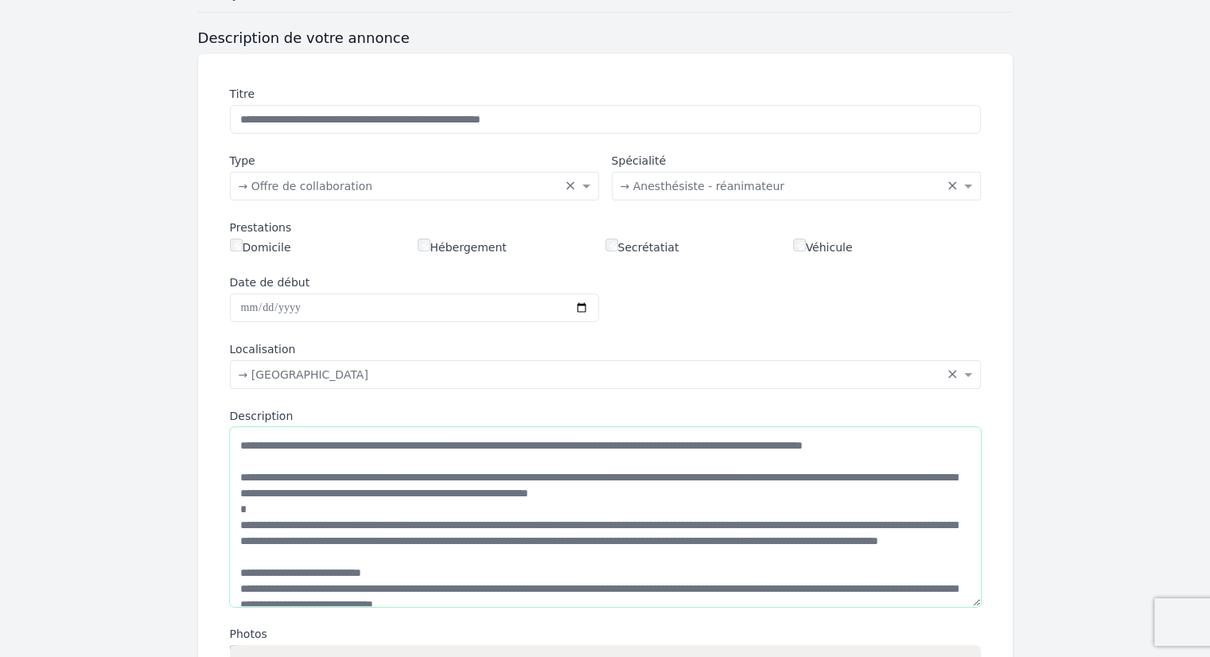
click at [239, 475] on textarea "Description" at bounding box center [605, 517] width 751 height 180
click at [856, 497] on textarea "Description" at bounding box center [605, 517] width 751 height 180
drag, startPoint x: 602, startPoint y: 122, endPoint x: 0, endPoint y: 45, distance: 606.4
click at [0, 45] on form "**********" at bounding box center [605, 417] width 1210 height 777
click at [845, 494] on textarea "Description" at bounding box center [605, 517] width 751 height 180
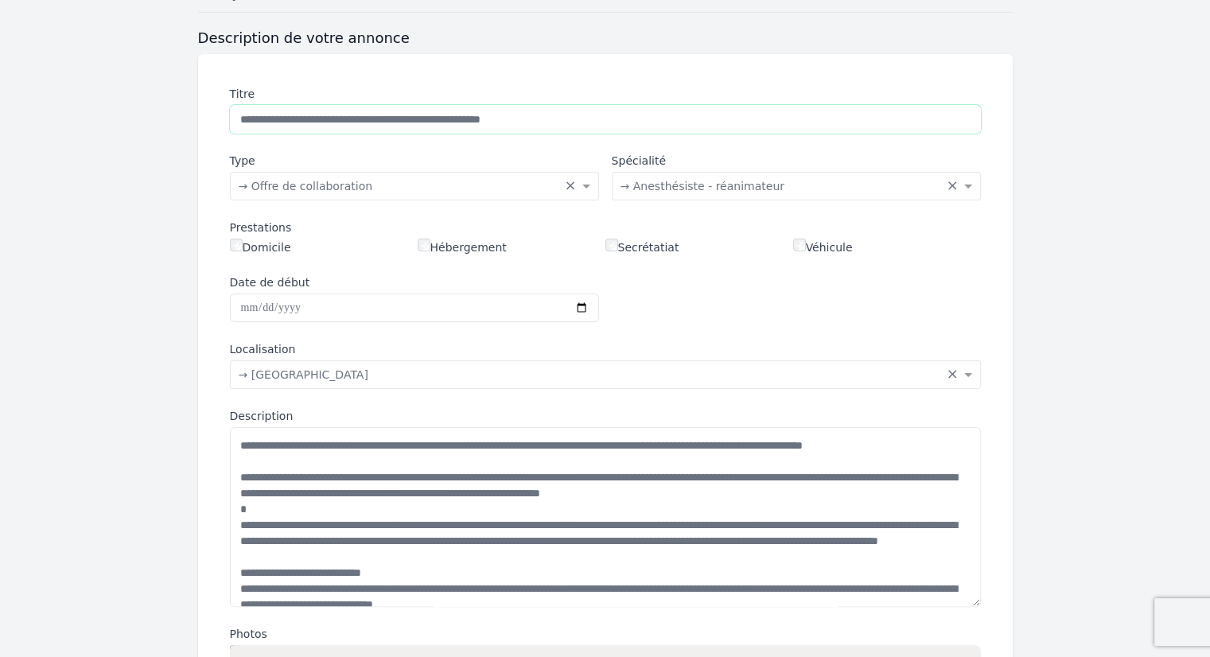
drag, startPoint x: 599, startPoint y: 115, endPoint x: 0, endPoint y: 115, distance: 599.2
click at [0, 115] on form "**********" at bounding box center [605, 417] width 1210 height 777
click at [242, 446] on textarea "Description" at bounding box center [605, 517] width 751 height 180
paste textarea "**********"
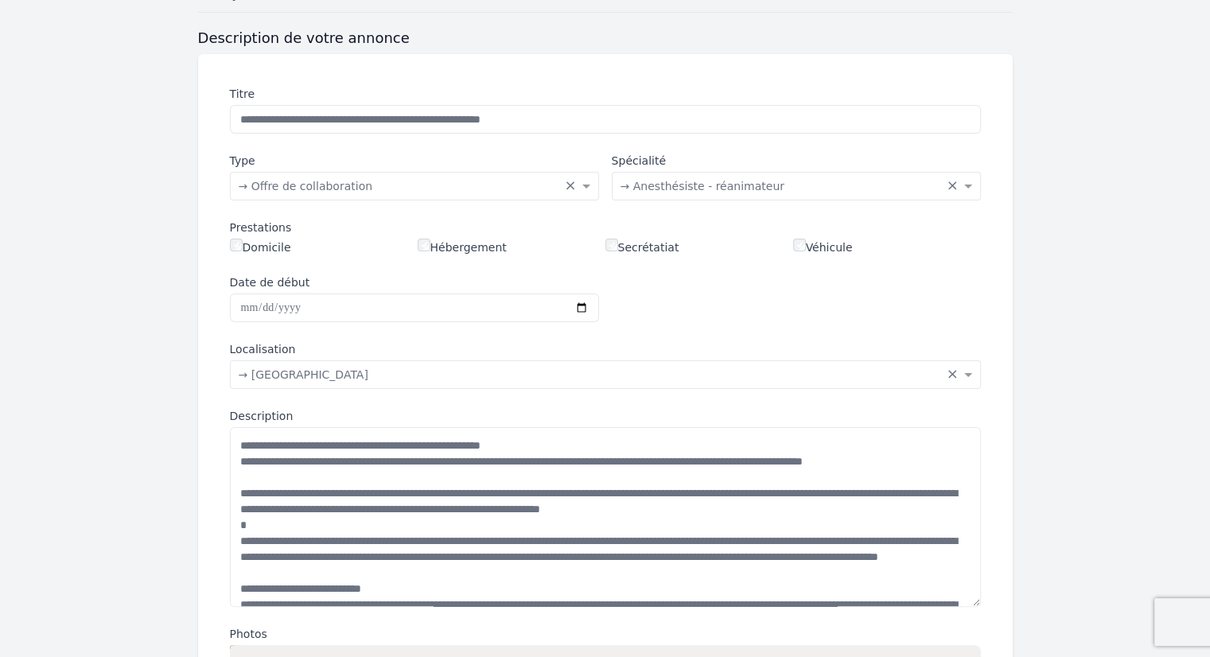
click at [506, 399] on div "**********" at bounding box center [605, 402] width 789 height 671
drag, startPoint x: 594, startPoint y: 433, endPoint x: 262, endPoint y: 431, distance: 332.6
click at [262, 431] on textarea "Description" at bounding box center [605, 517] width 751 height 180
click at [734, 453] on textarea "Description" at bounding box center [605, 517] width 751 height 180
drag, startPoint x: 673, startPoint y: 442, endPoint x: 197, endPoint y: 438, distance: 476.7
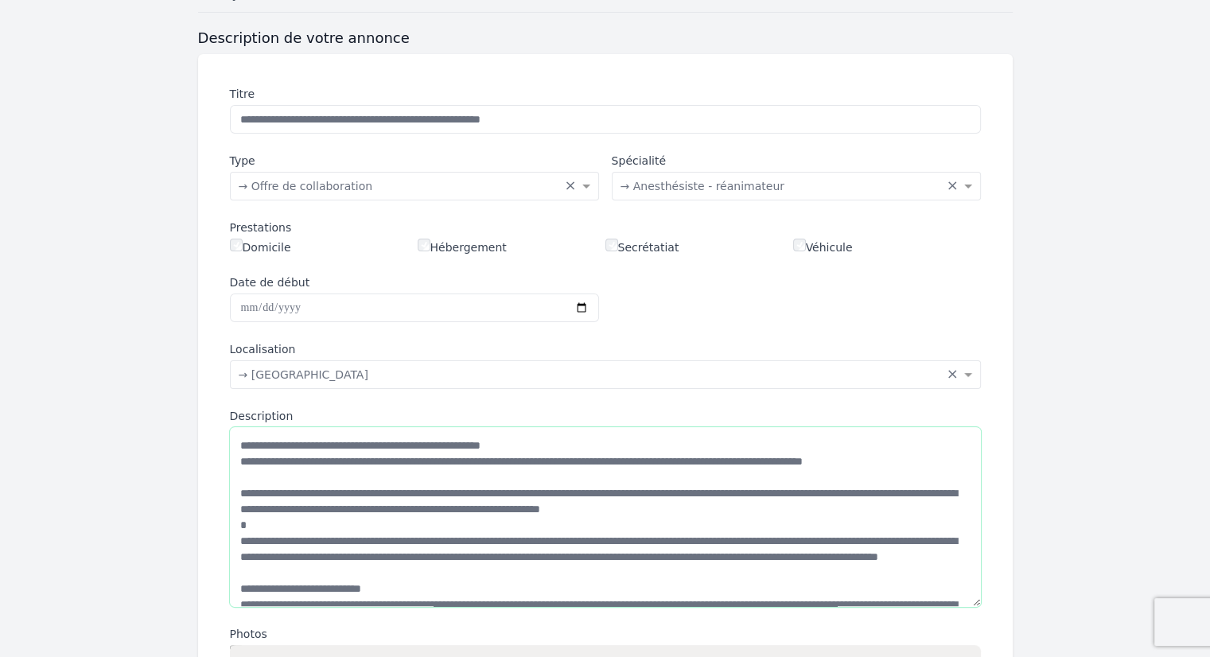
click at [197, 438] on form "**********" at bounding box center [605, 417] width 1210 height 777
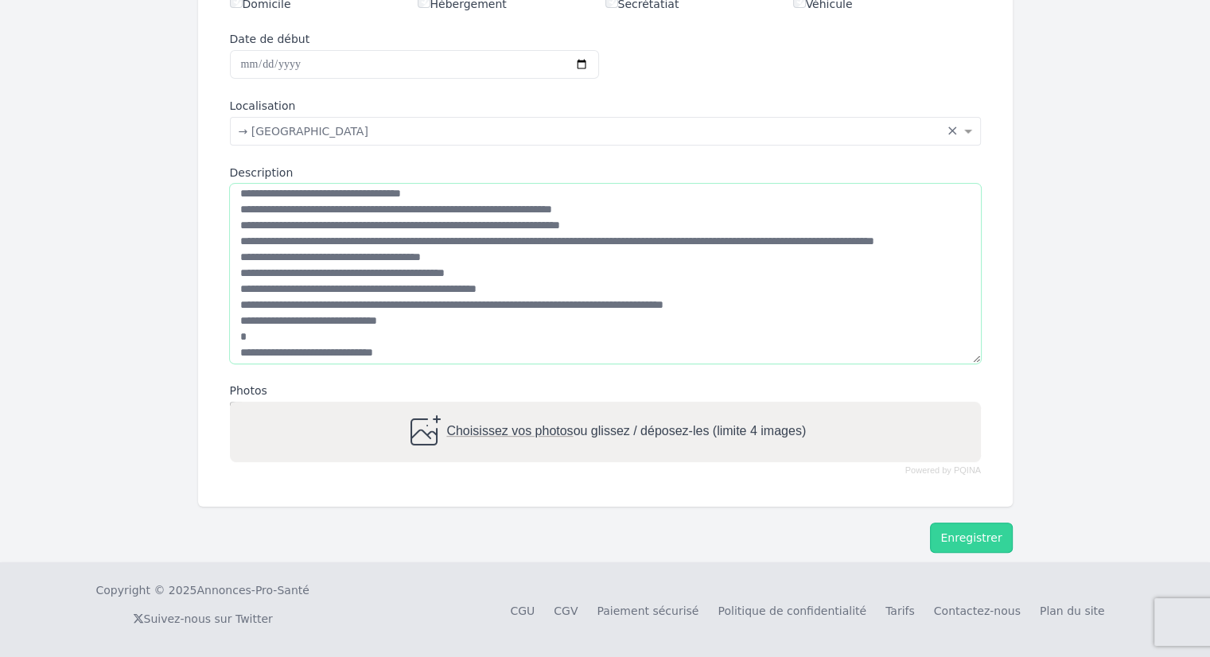
scroll to position [318, 0]
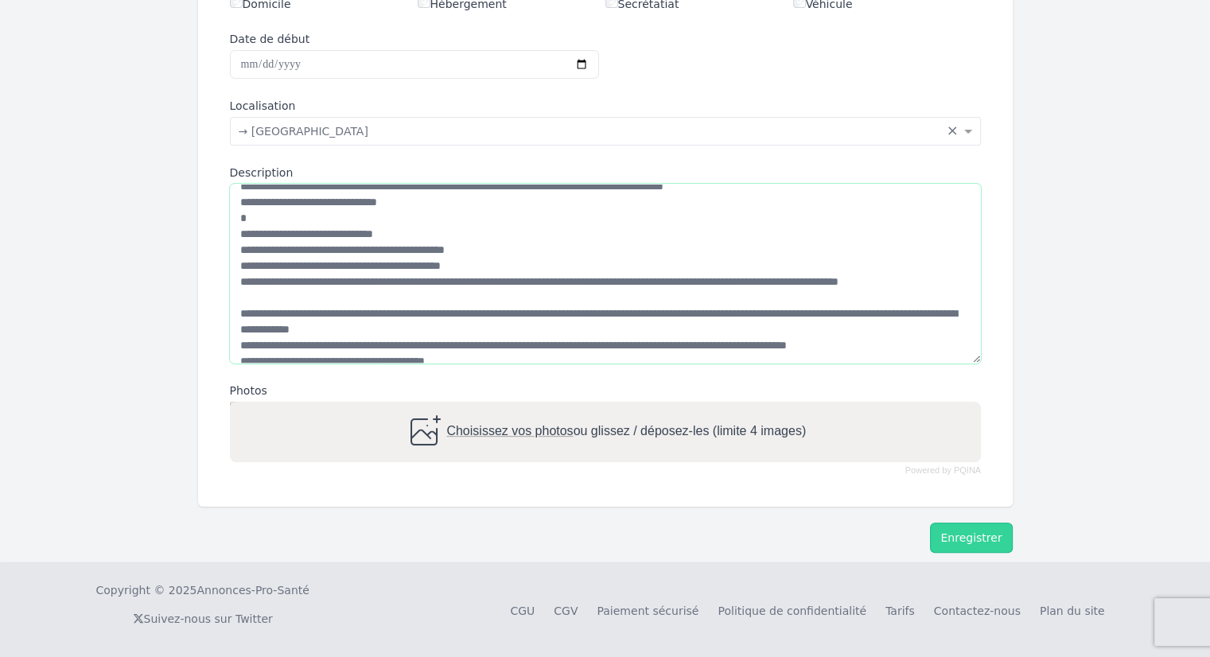
type textarea "**********"
click at [524, 431] on span "Choisissez vos photos" at bounding box center [509, 431] width 127 height 14
click at [524, 407] on input "Choisissez vos photos ou glissez / déposez-les (limite 4 images)" at bounding box center [605, 404] width 751 height 5
type input "**********"
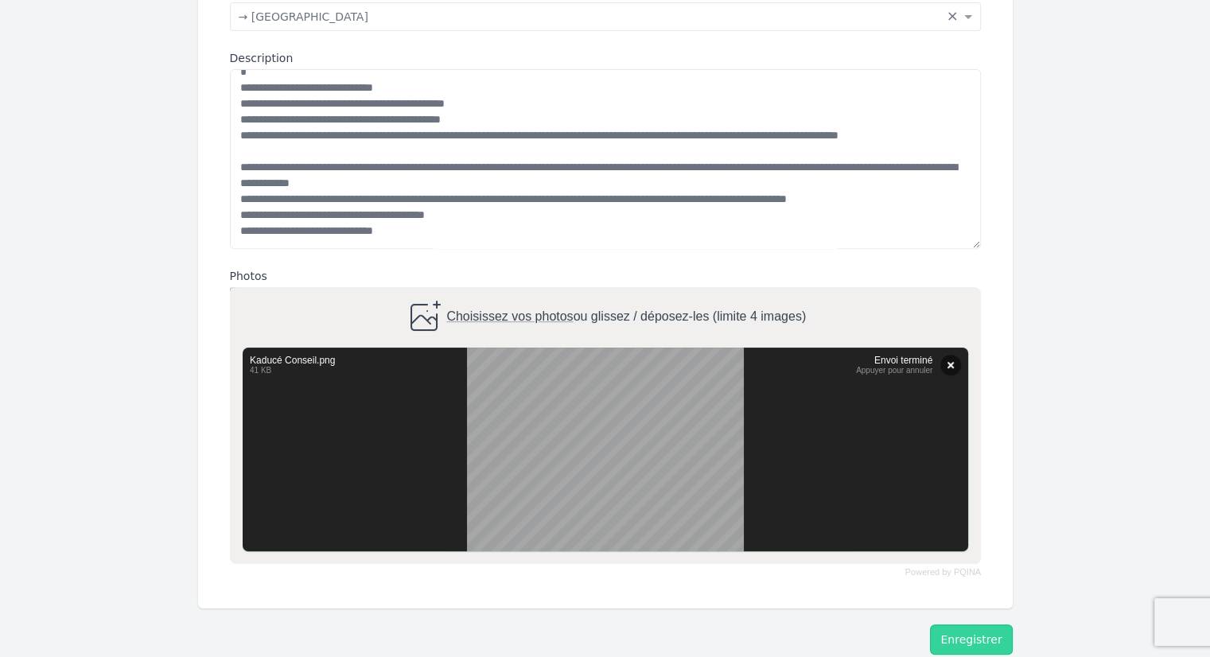
scroll to position [619, 0]
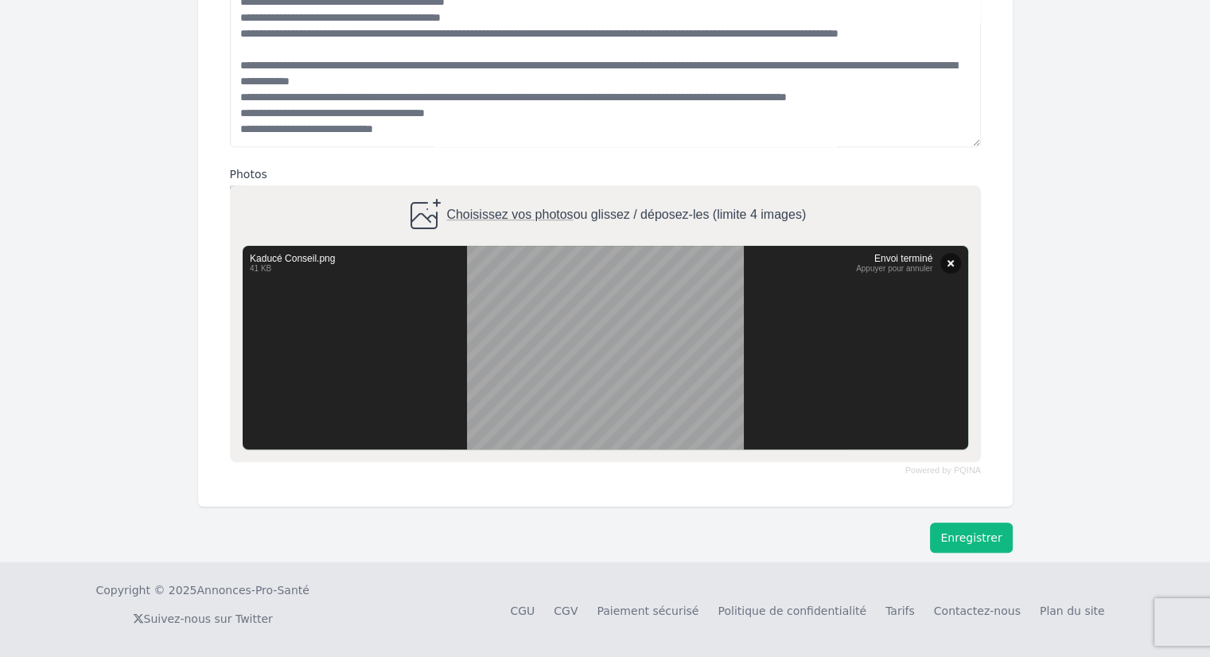
click at [996, 544] on button "Enregistrer" at bounding box center [971, 538] width 82 height 30
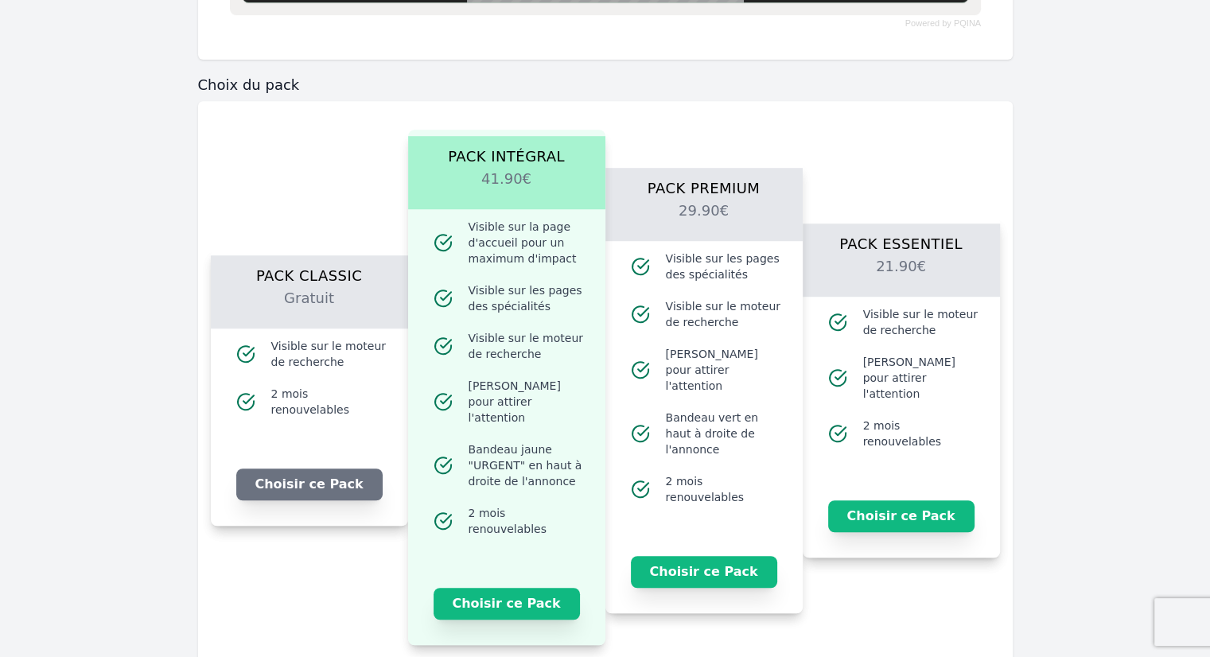
scroll to position [1176, 0]
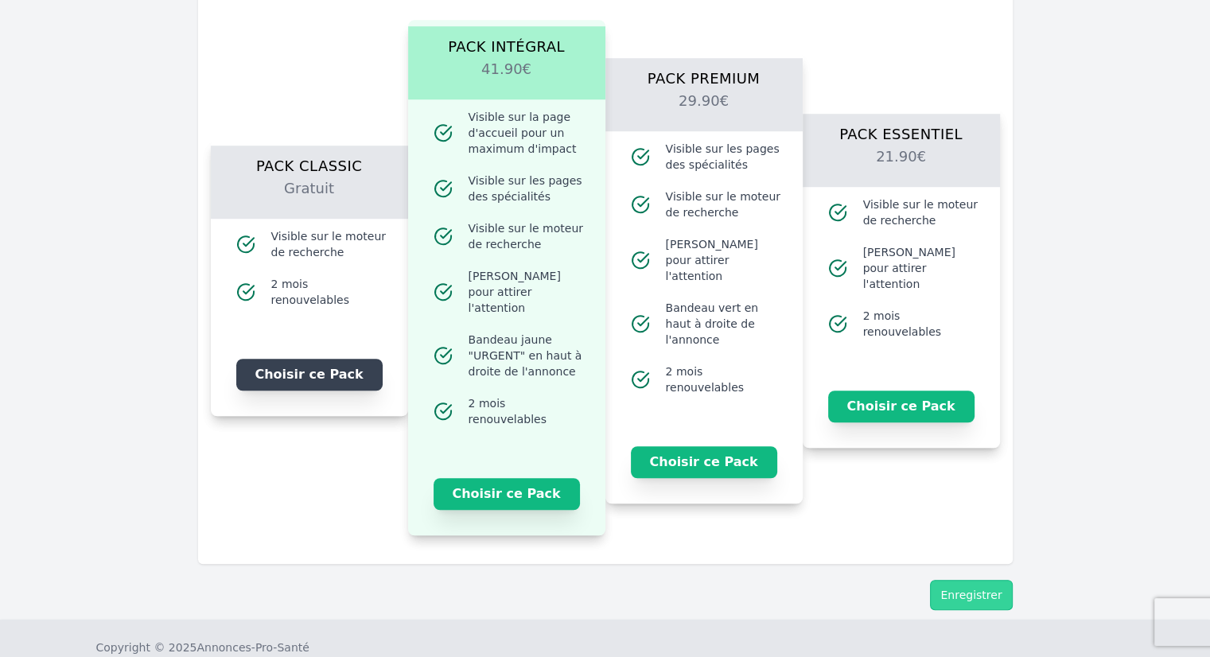
click at [333, 360] on button "Choisir ce Pack" at bounding box center [309, 375] width 146 height 32
click at [993, 580] on button "Enregistrer" at bounding box center [971, 595] width 82 height 30
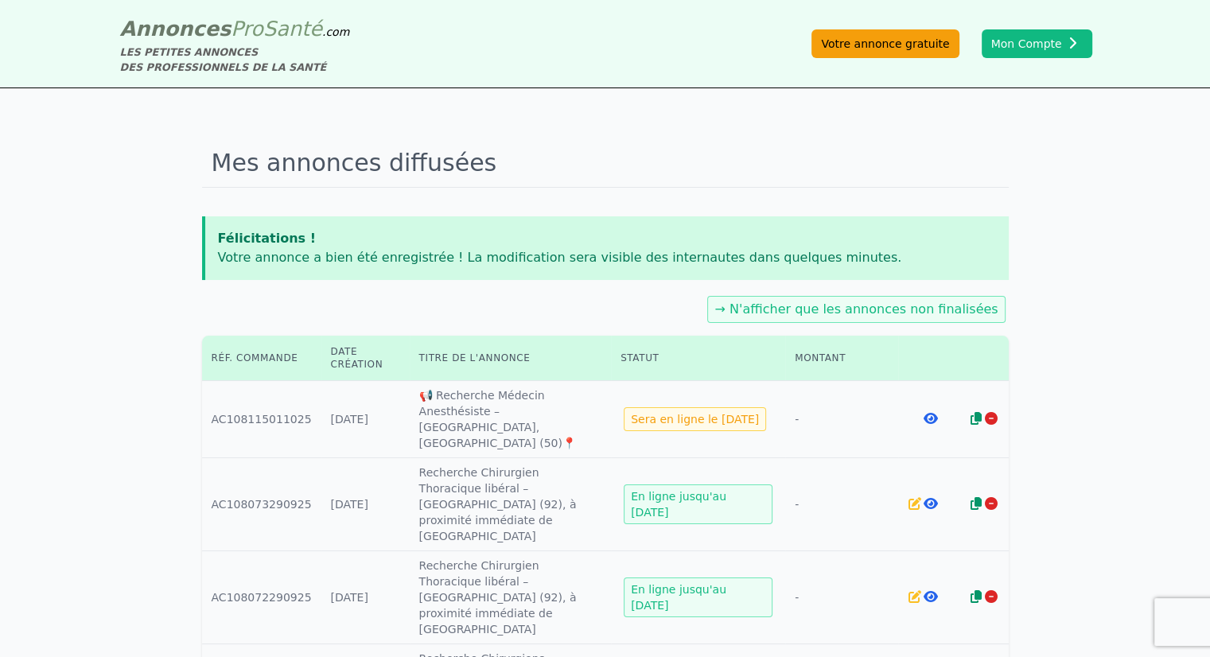
click at [901, 52] on link "Votre annonce gratuite" at bounding box center [885, 43] width 147 height 29
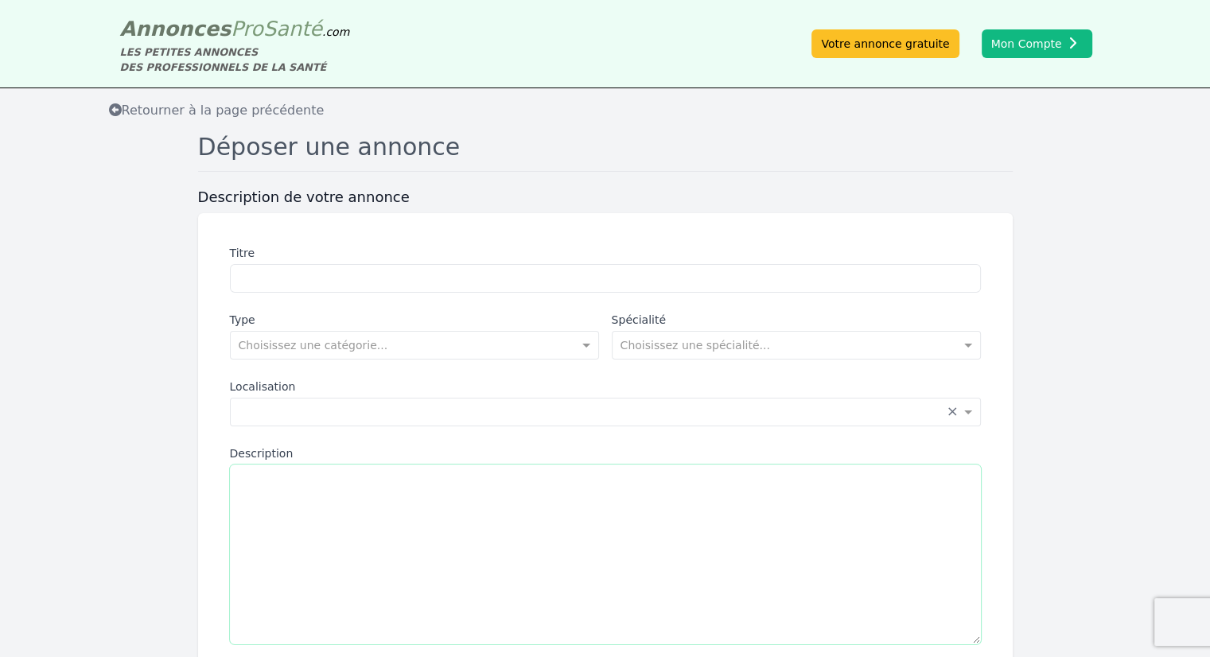
click at [407, 498] on textarea "Description" at bounding box center [605, 555] width 751 height 180
paste textarea "**********"
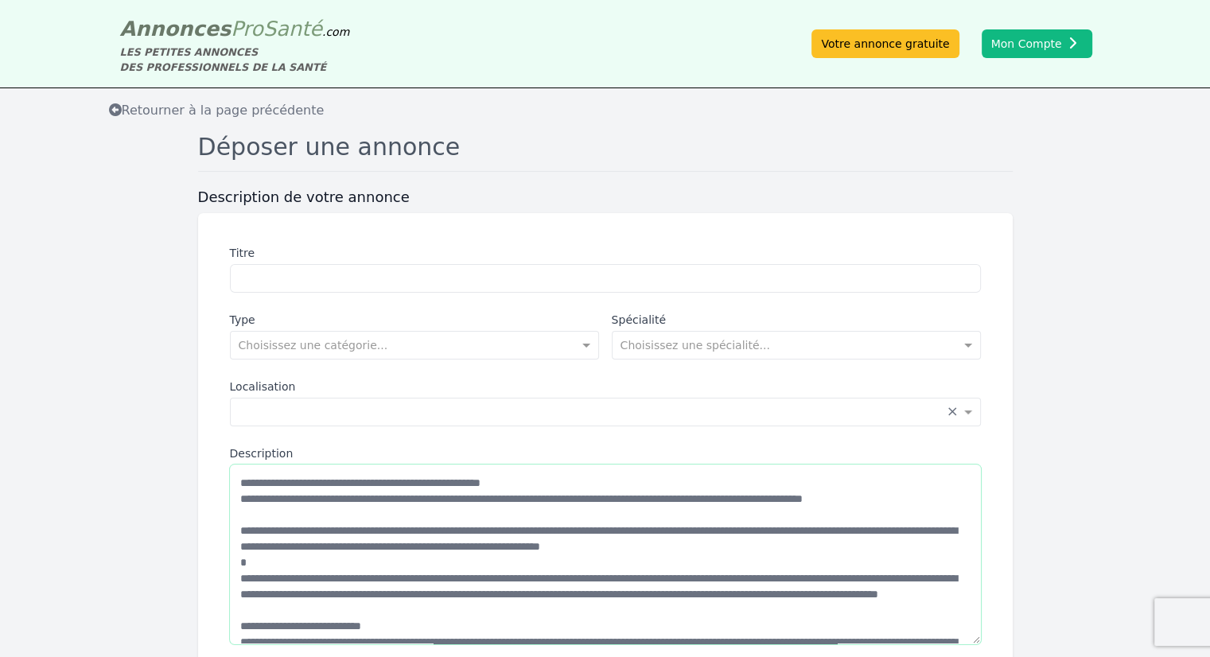
drag, startPoint x: 454, startPoint y: 466, endPoint x: 173, endPoint y: 440, distance: 282.1
click at [173, 440] on form "Description de votre annonce Titre Type Choisissez une catégorie... Spécialité …" at bounding box center [605, 516] width 1210 height 656
type textarea "**********"
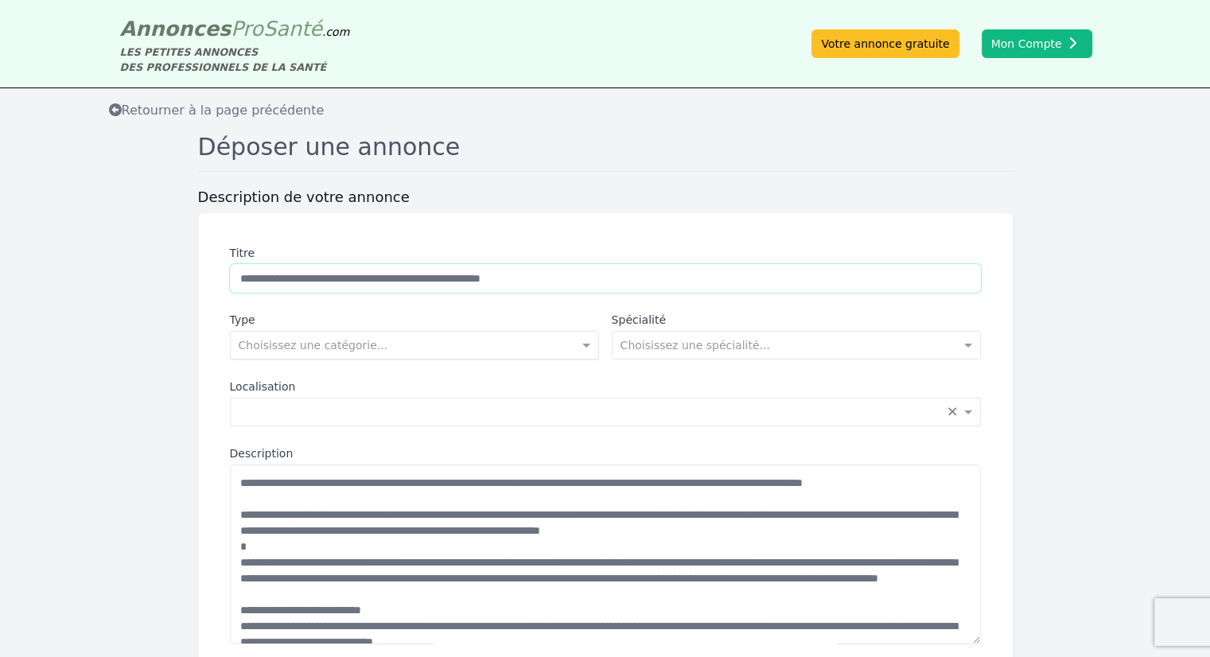
type input "**********"
click at [433, 344] on input "text" at bounding box center [399, 344] width 320 height 16
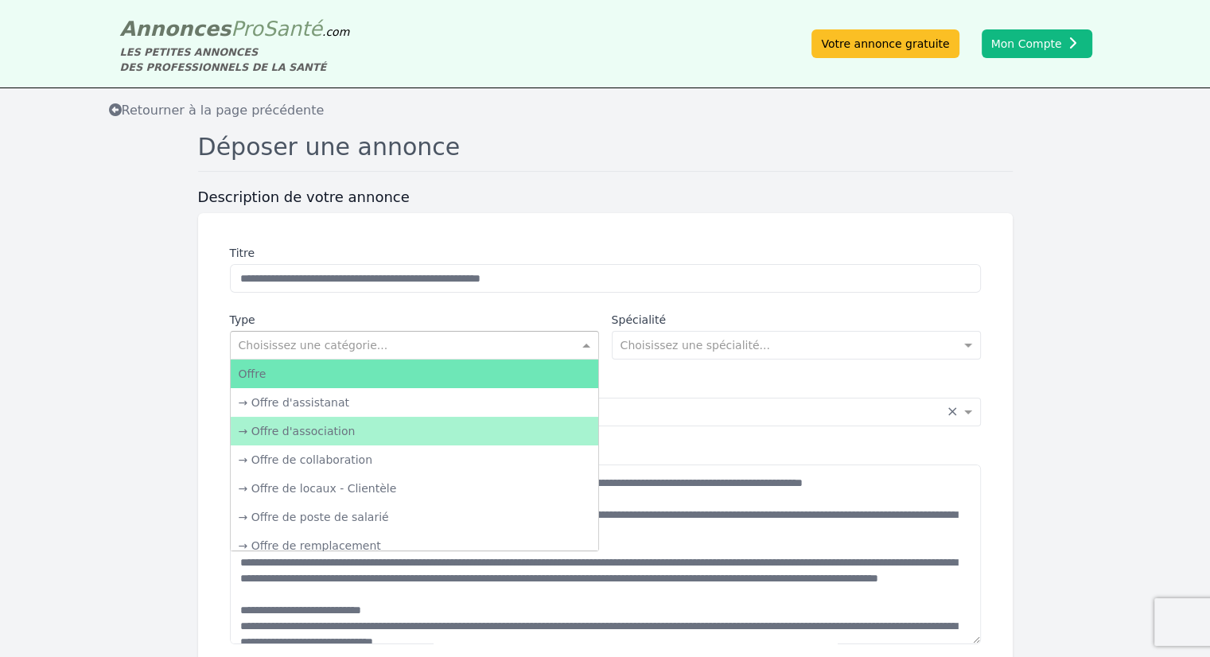
click at [365, 434] on div "→ Offre d'association" at bounding box center [415, 431] width 368 height 29
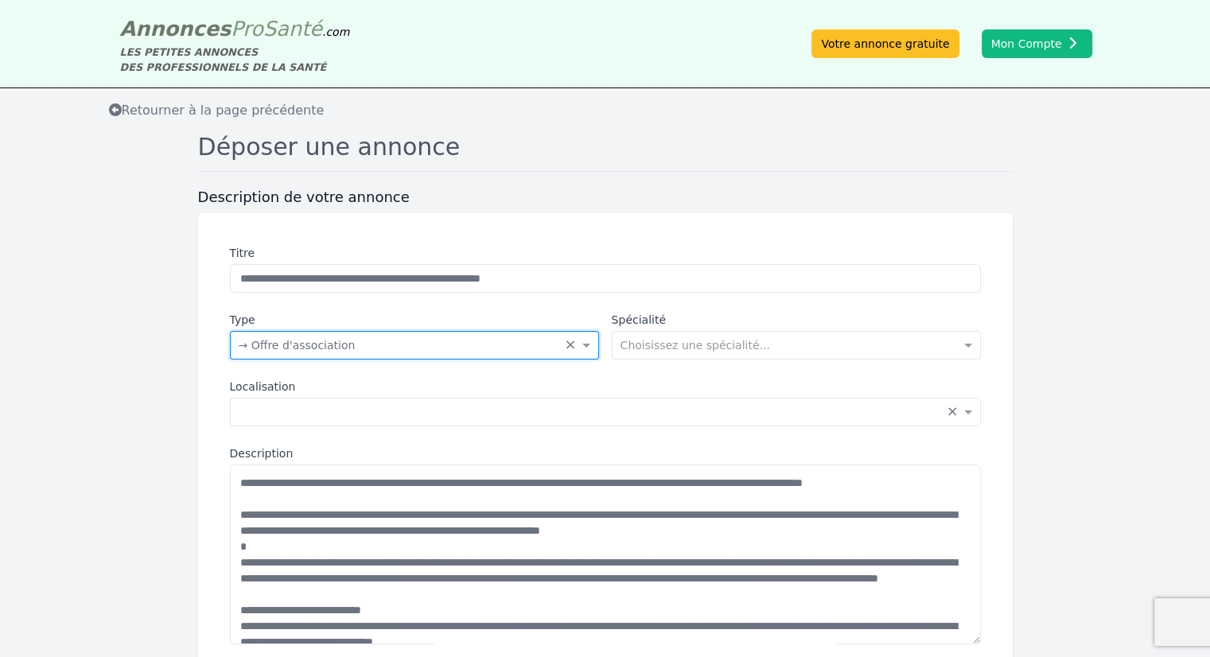
click at [907, 328] on div "Spécialité Choisissez une spécialité..." at bounding box center [796, 336] width 369 height 48
click at [887, 345] on input "text" at bounding box center [781, 344] width 320 height 16
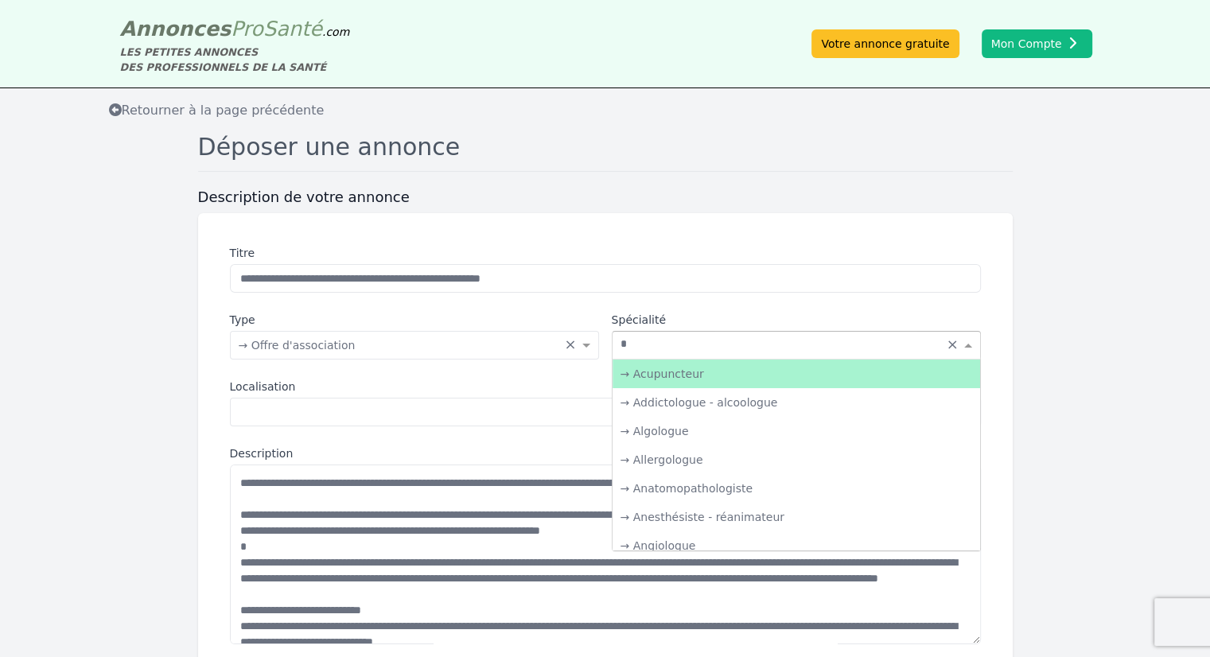
type input "**"
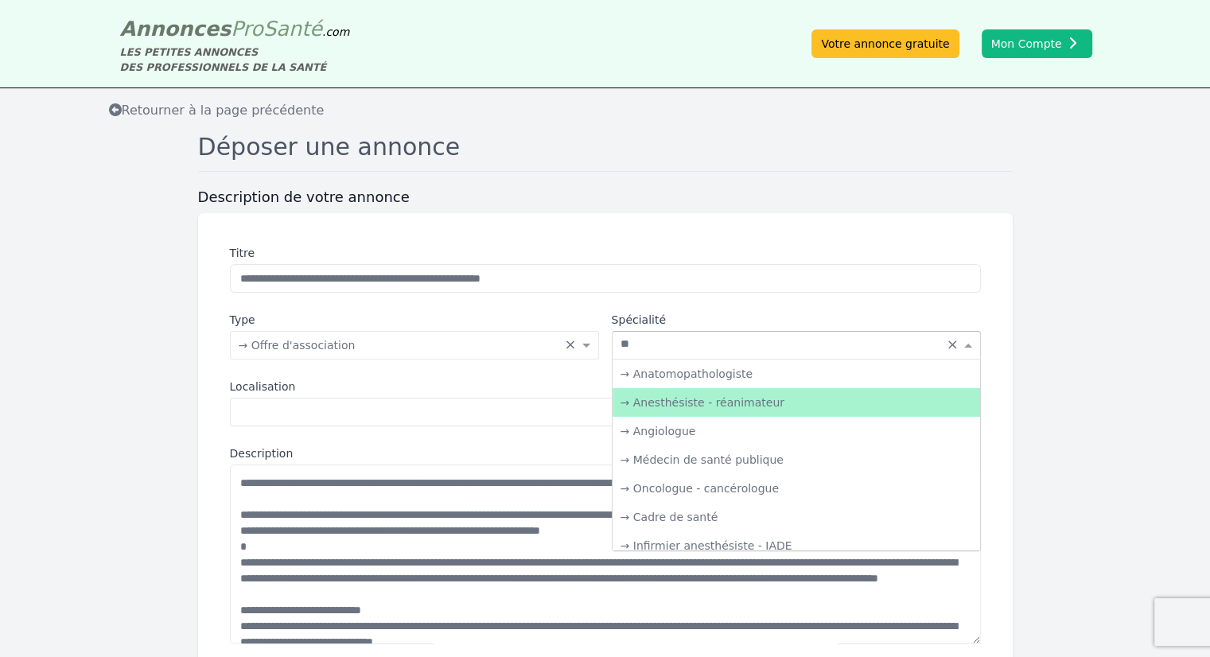
click at [857, 399] on div "→ Anesthésiste - réanimateur" at bounding box center [797, 402] width 368 height 29
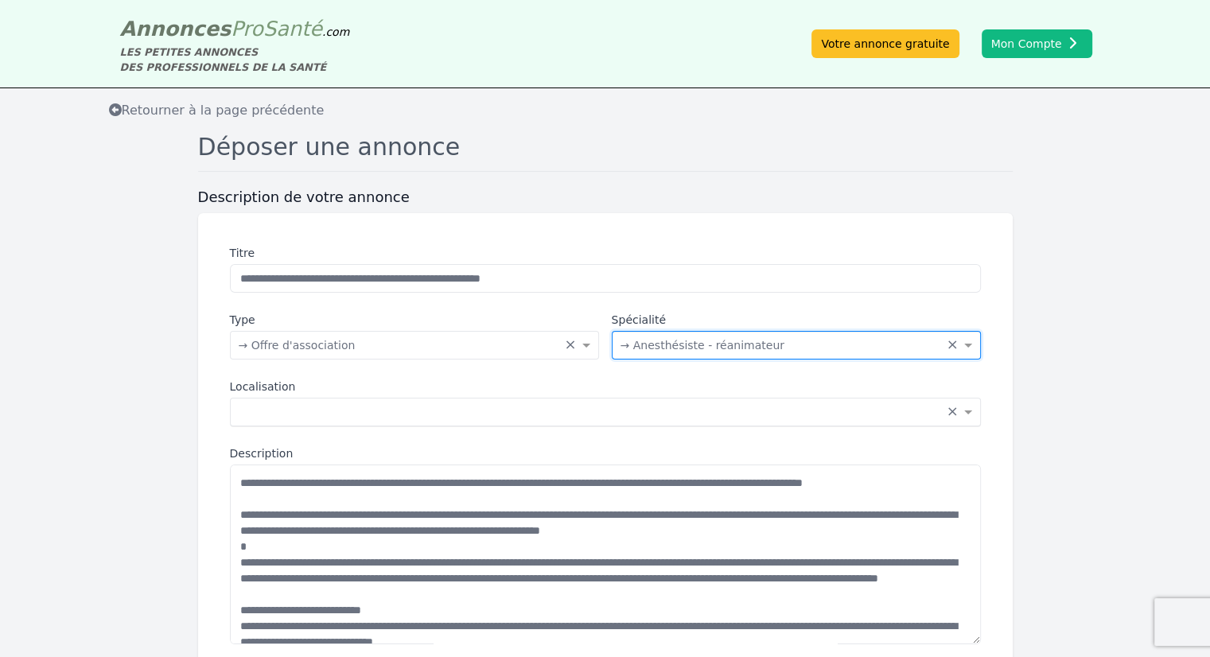
click at [289, 419] on div "Saisissez la localisation... × ×" at bounding box center [605, 412] width 751 height 29
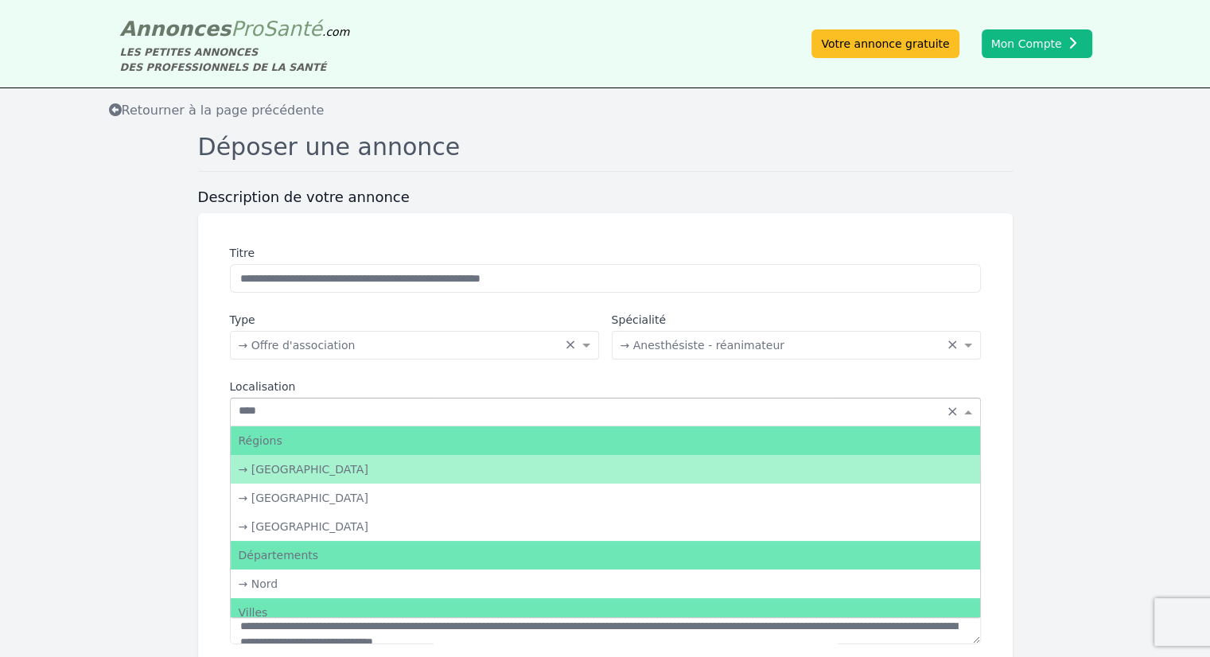
type input "*****"
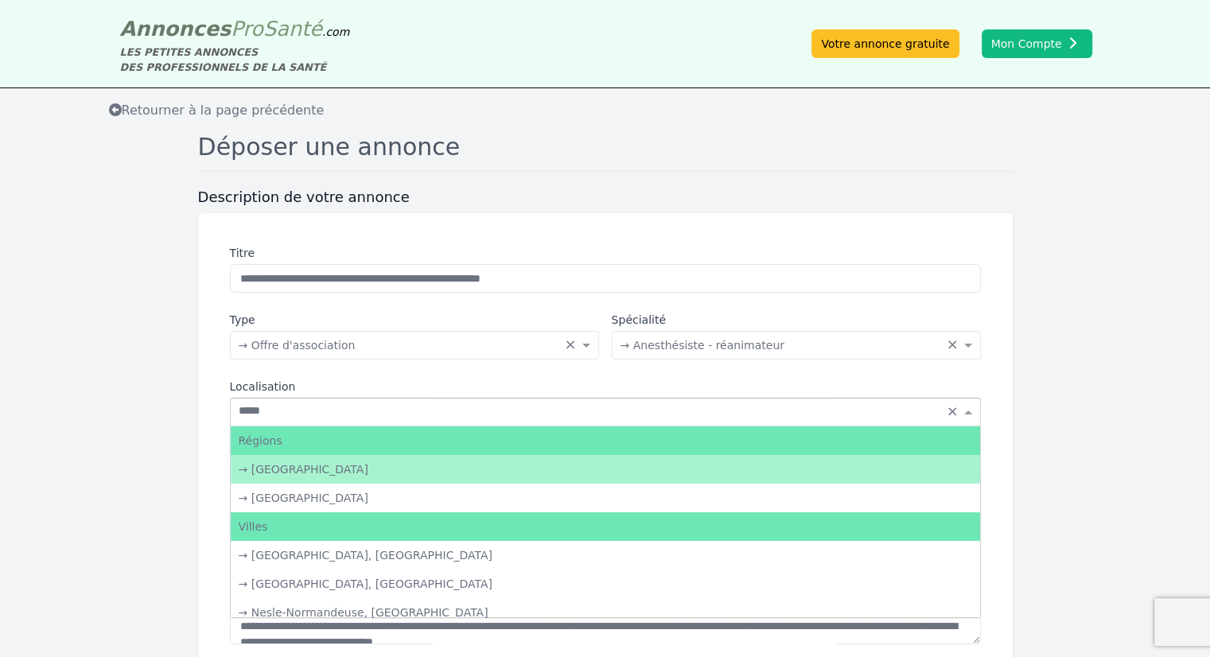
click at [388, 471] on div "→ [GEOGRAPHIC_DATA]" at bounding box center [606, 469] width 750 height 29
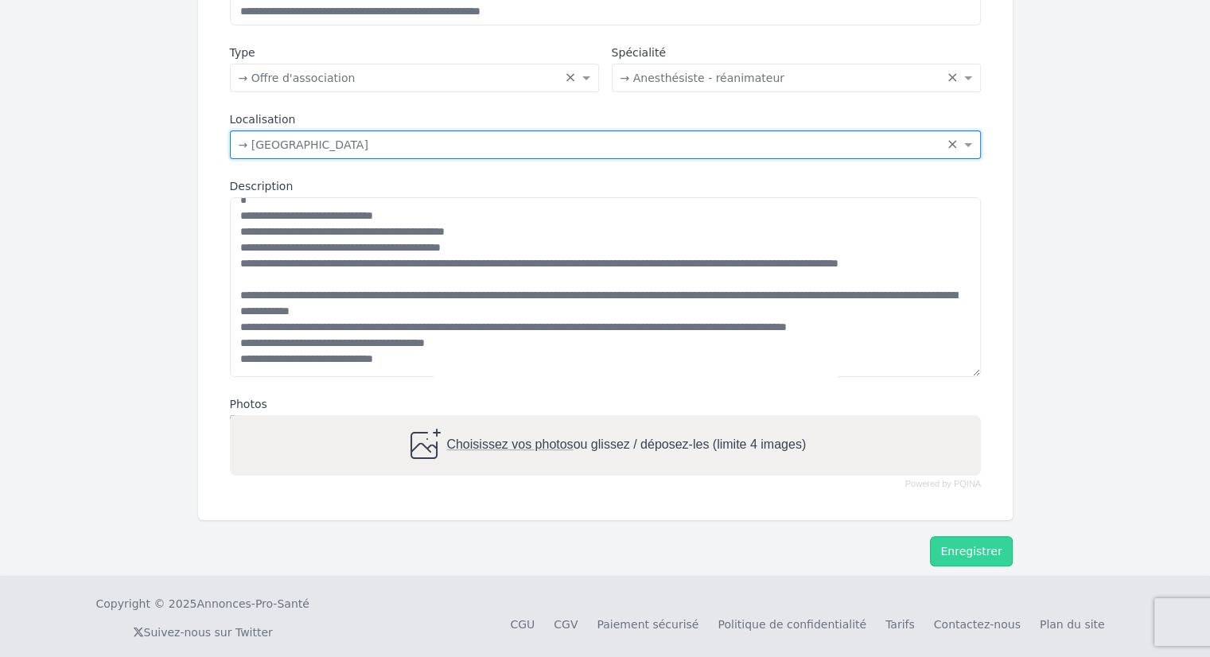
scroll to position [282, 0]
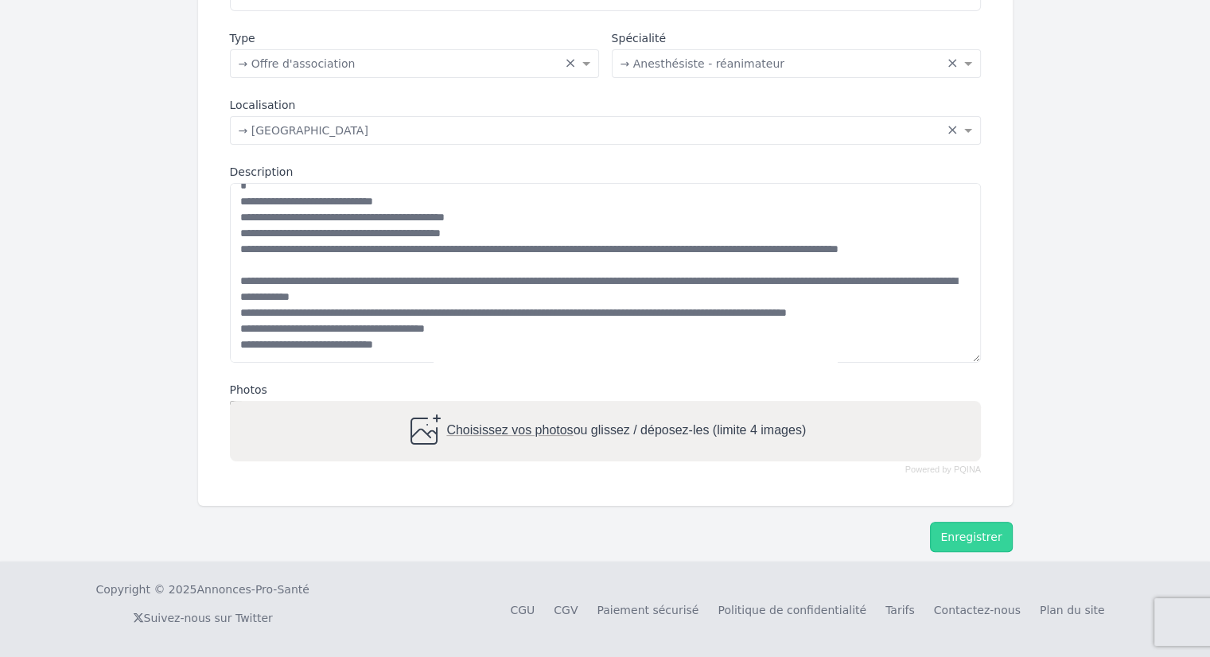
click at [491, 437] on span "Choisissez vos photos" at bounding box center [509, 430] width 127 height 14
click at [491, 406] on input "Choisissez vos photos ou glissez / déposez-les (limite 4 images)" at bounding box center [605, 403] width 751 height 5
type input "**********"
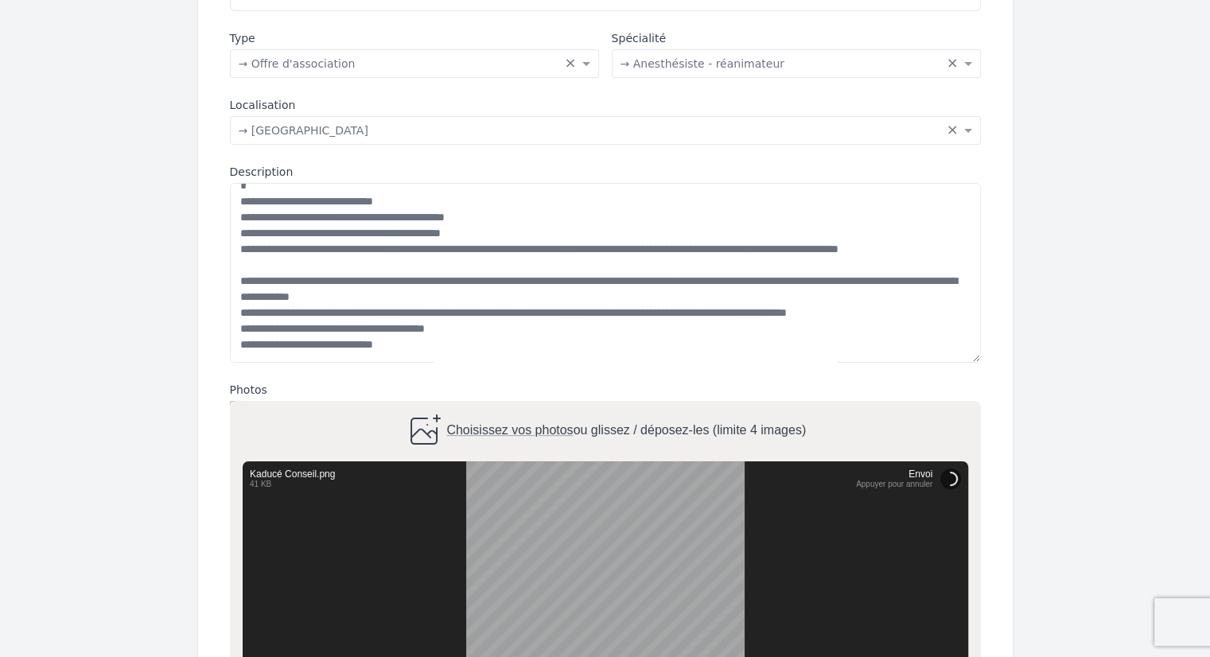
scroll to position [498, 0]
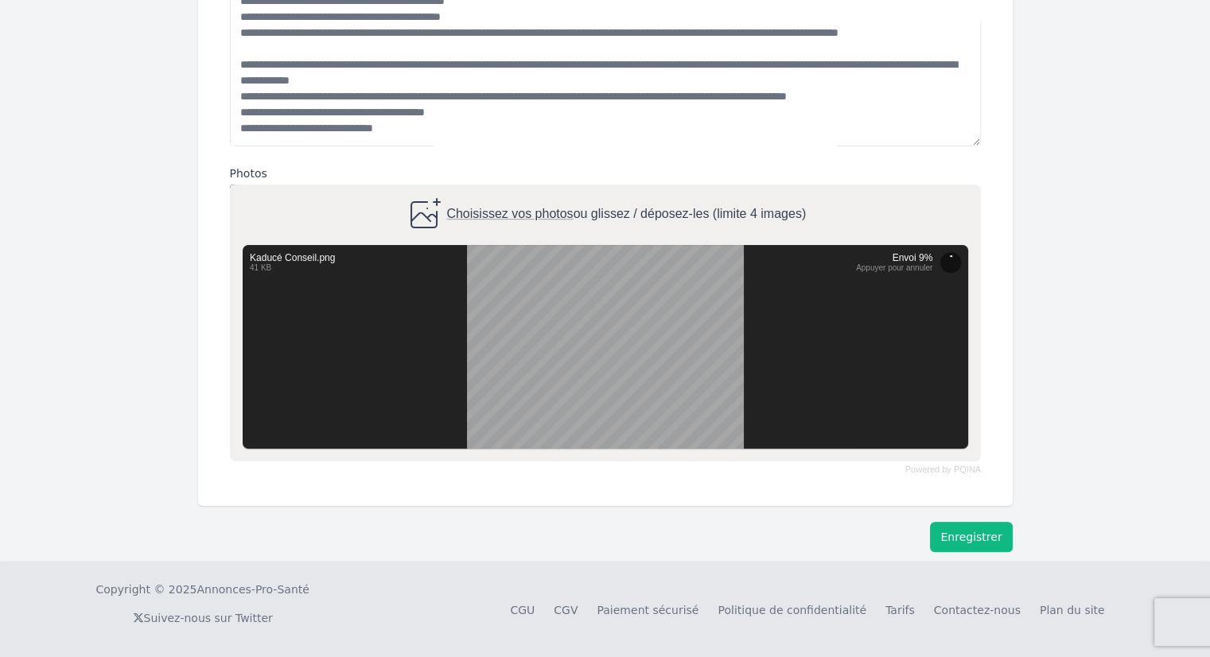
click at [999, 531] on button "Enregistrer" at bounding box center [971, 537] width 82 height 30
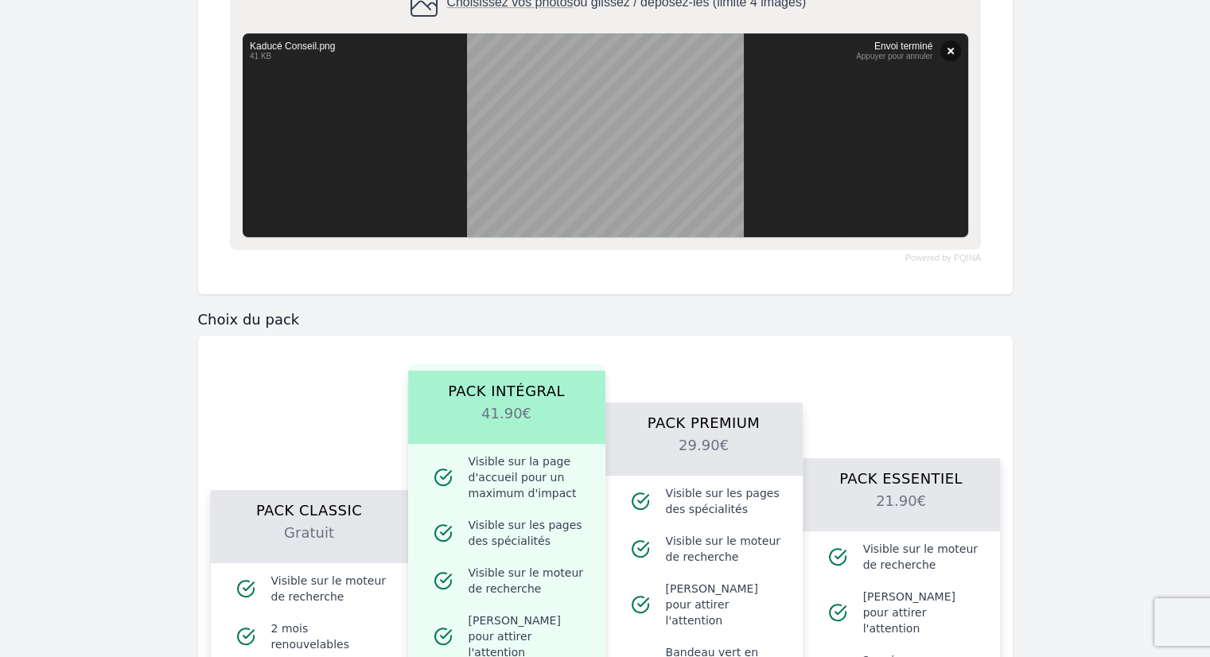
scroll to position [896, 0]
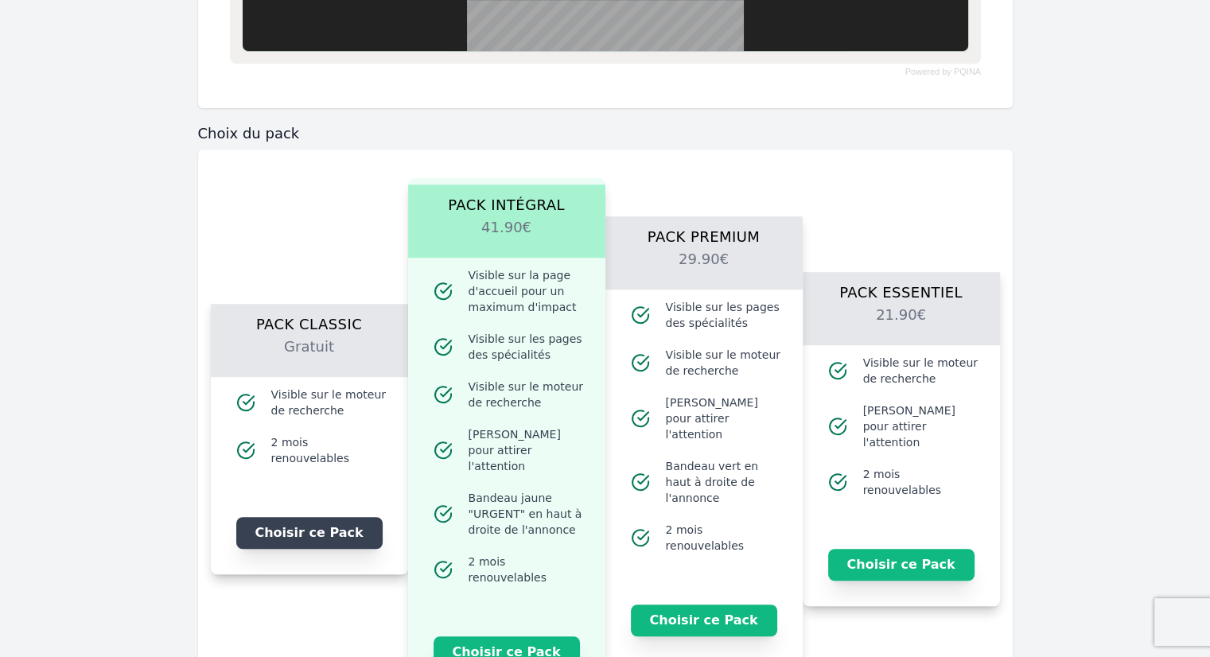
click at [317, 517] on button "Choisir ce Pack" at bounding box center [309, 533] width 146 height 32
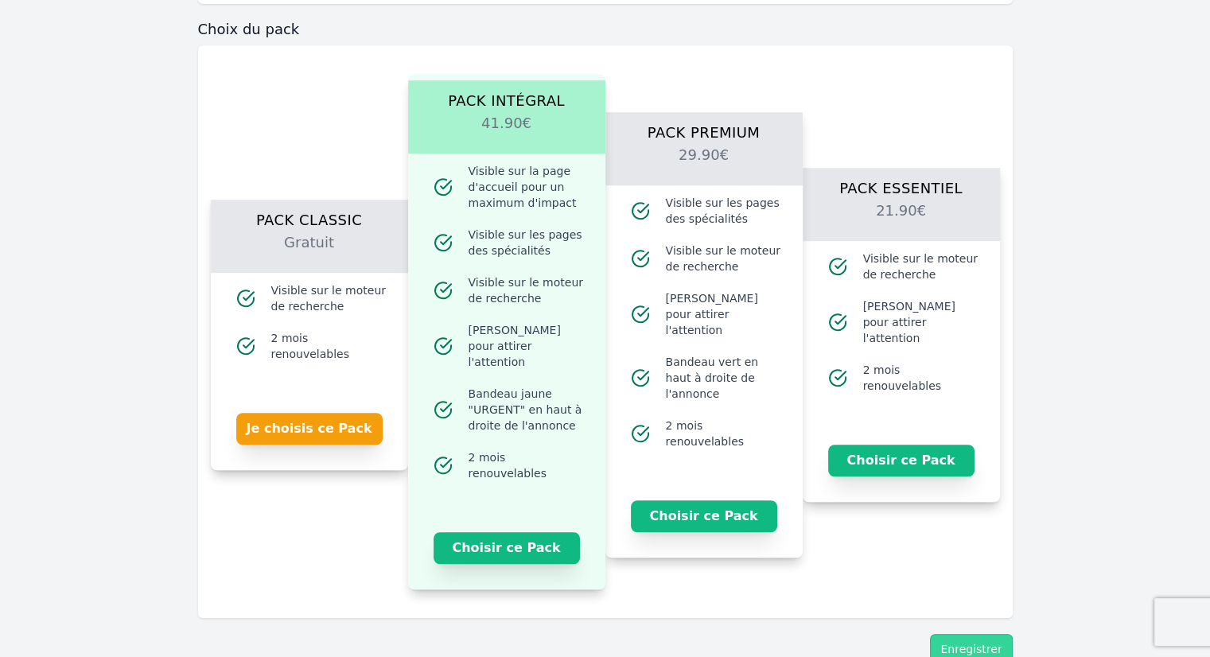
scroll to position [1097, 0]
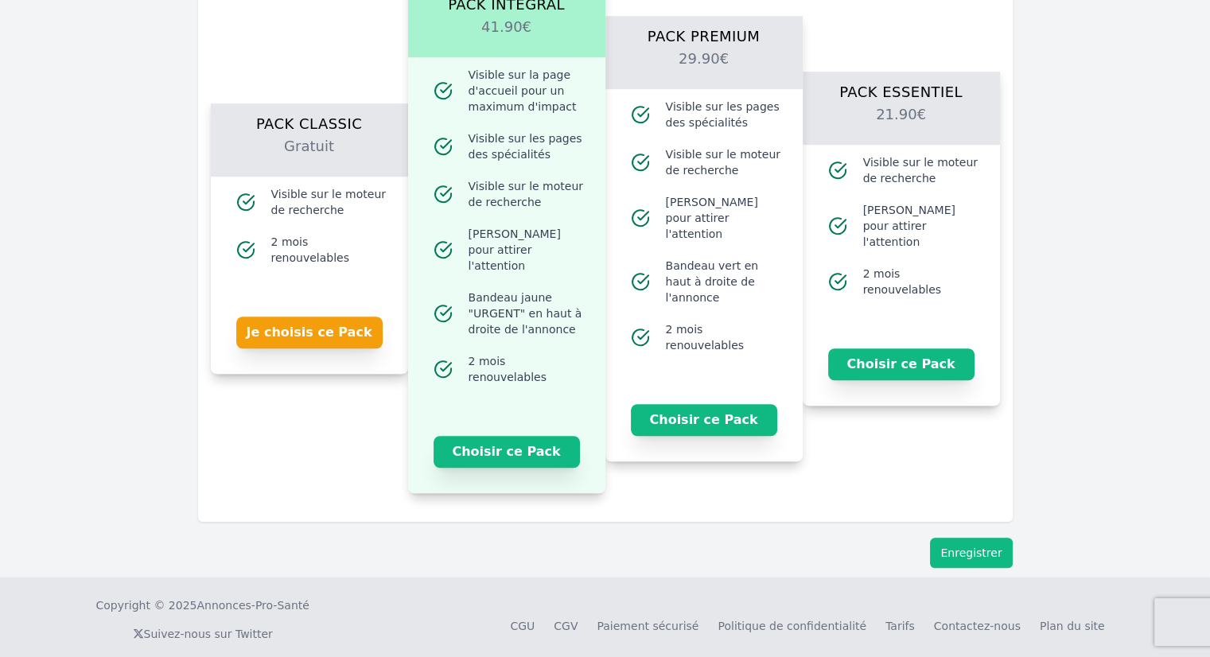
click at [959, 540] on button "Enregistrer" at bounding box center [971, 553] width 82 height 30
